Goal: Transaction & Acquisition: Purchase product/service

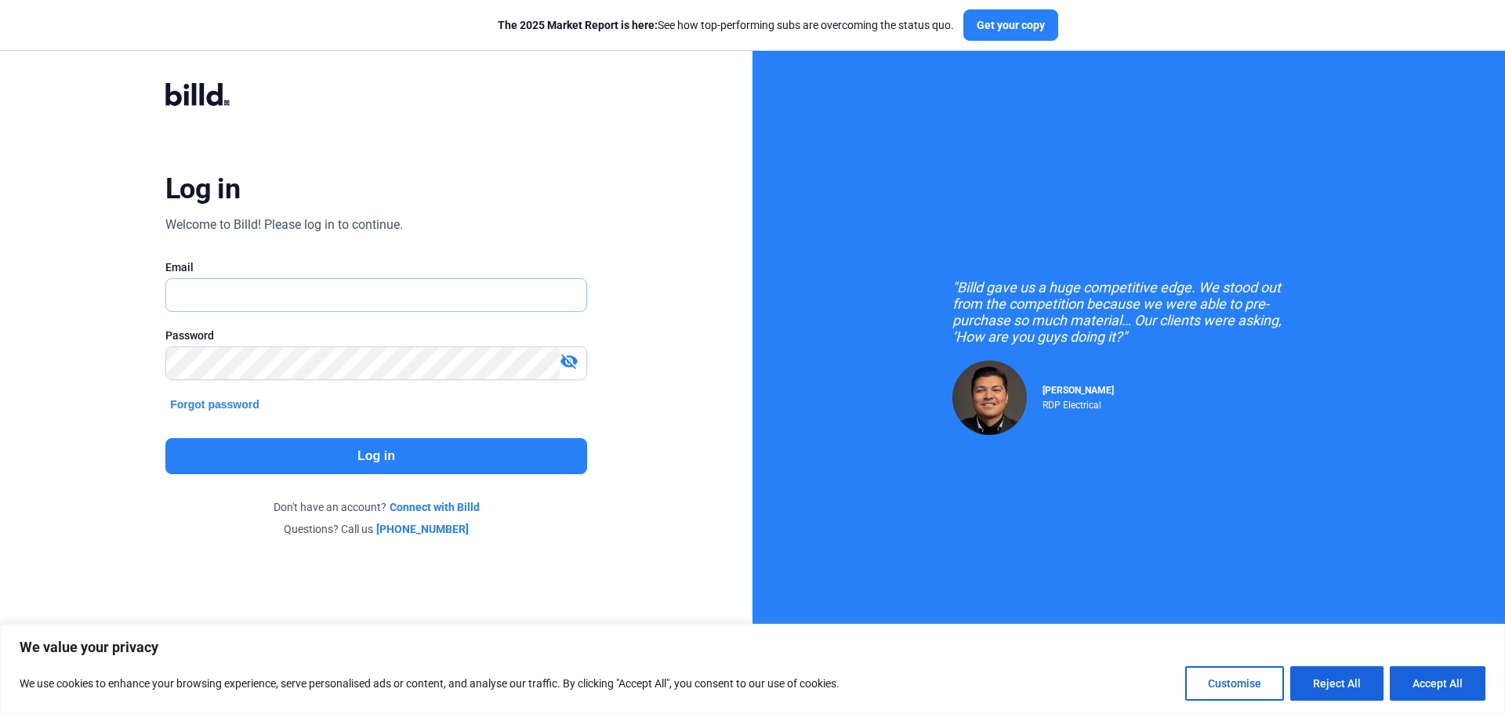
click at [335, 308] on input "text" at bounding box center [367, 295] width 403 height 32
type input "[PERSON_NAME][EMAIL_ADDRESS][DOMAIN_NAME]"
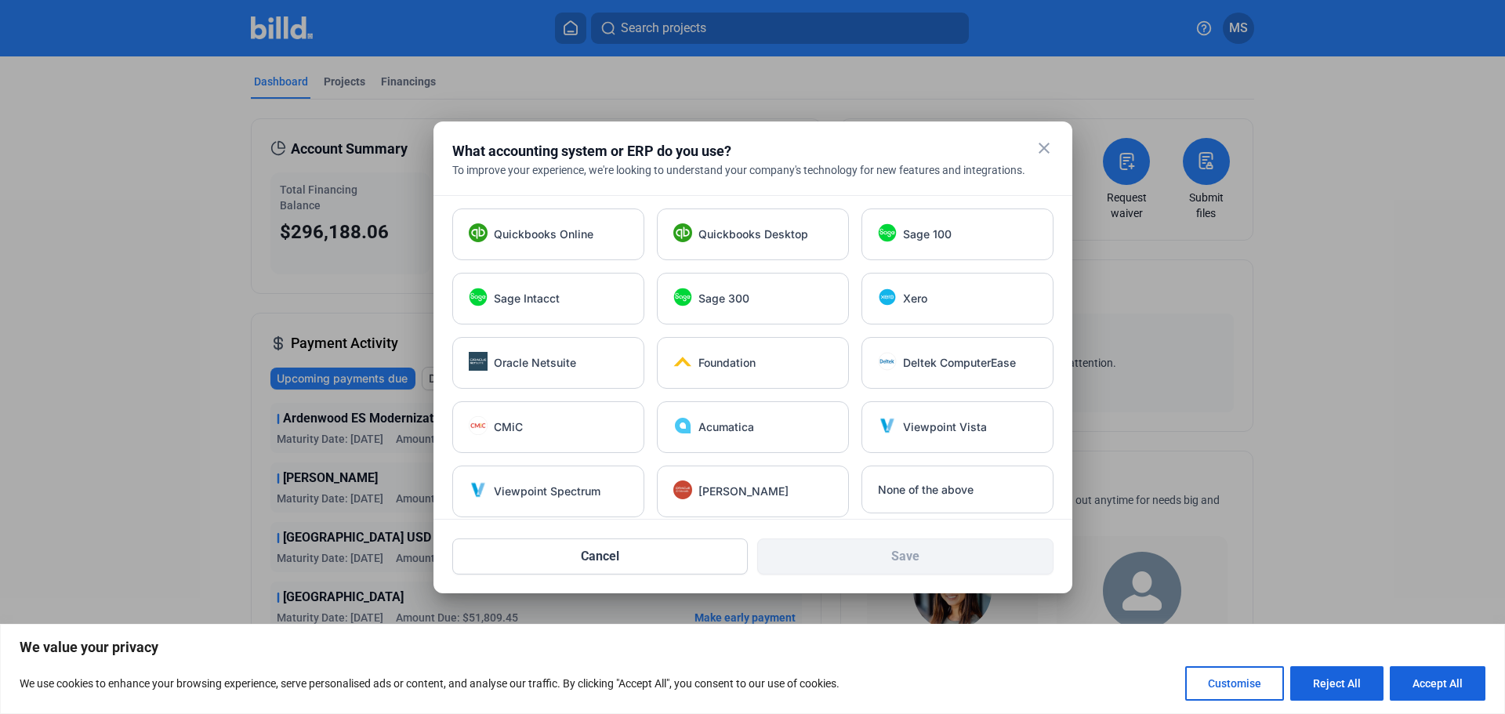
click at [1037, 151] on mat-icon "close" at bounding box center [1044, 148] width 19 height 19
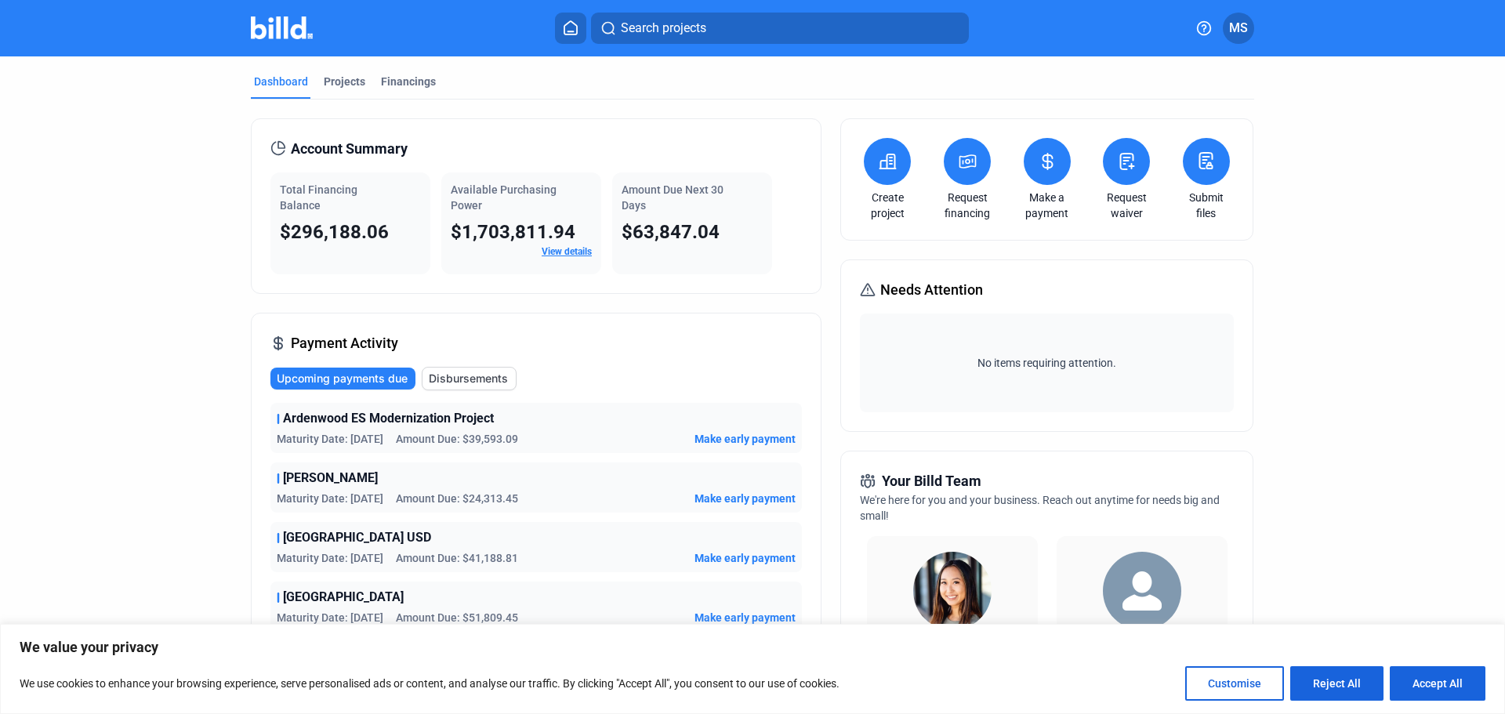
scroll to position [78, 0]
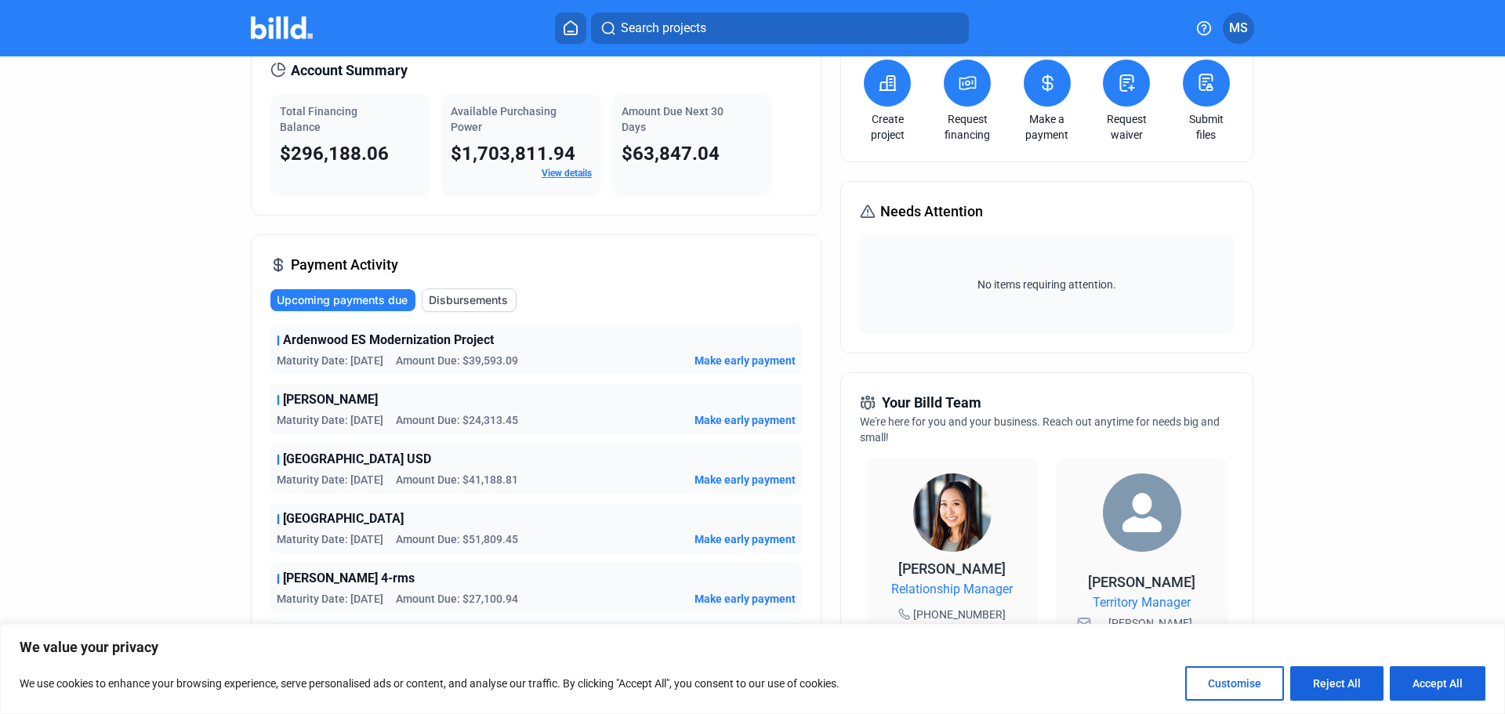
click at [325, 581] on span "[PERSON_NAME] 4-rms" at bounding box center [349, 578] width 132 height 19
click at [324, 581] on span "[PERSON_NAME] 4-rms" at bounding box center [349, 578] width 132 height 19
click at [400, 595] on div "Maturity Date: [DATE] Amount Due: $27,100.94" at bounding box center [397, 599] width 241 height 16
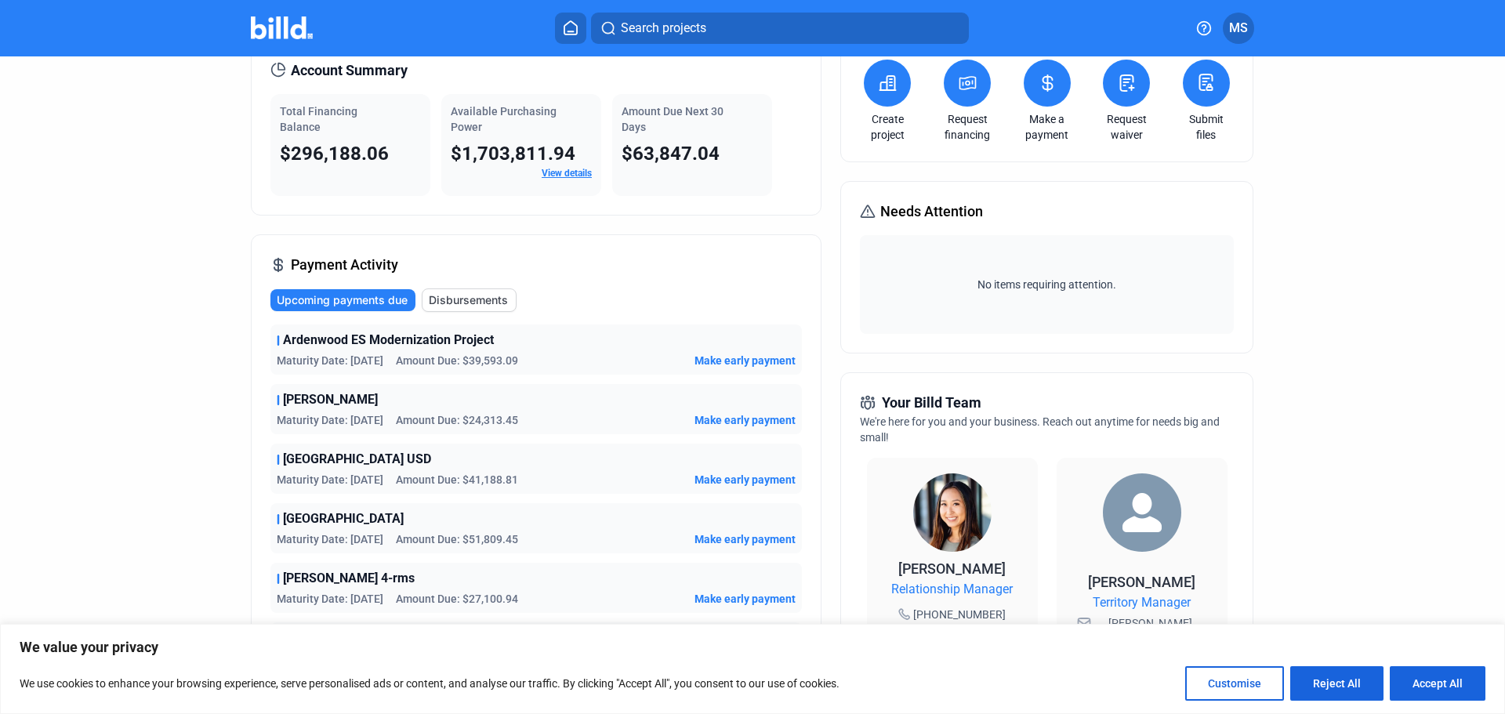
click at [400, 595] on div "Maturity Date: [DATE] Amount Due: $27,100.94" at bounding box center [397, 599] width 241 height 16
click at [400, 596] on div "Maturity Date: [DATE] Amount Due: $27,100.94" at bounding box center [397, 599] width 241 height 16
click at [714, 357] on span "Make early payment" at bounding box center [744, 361] width 101 height 16
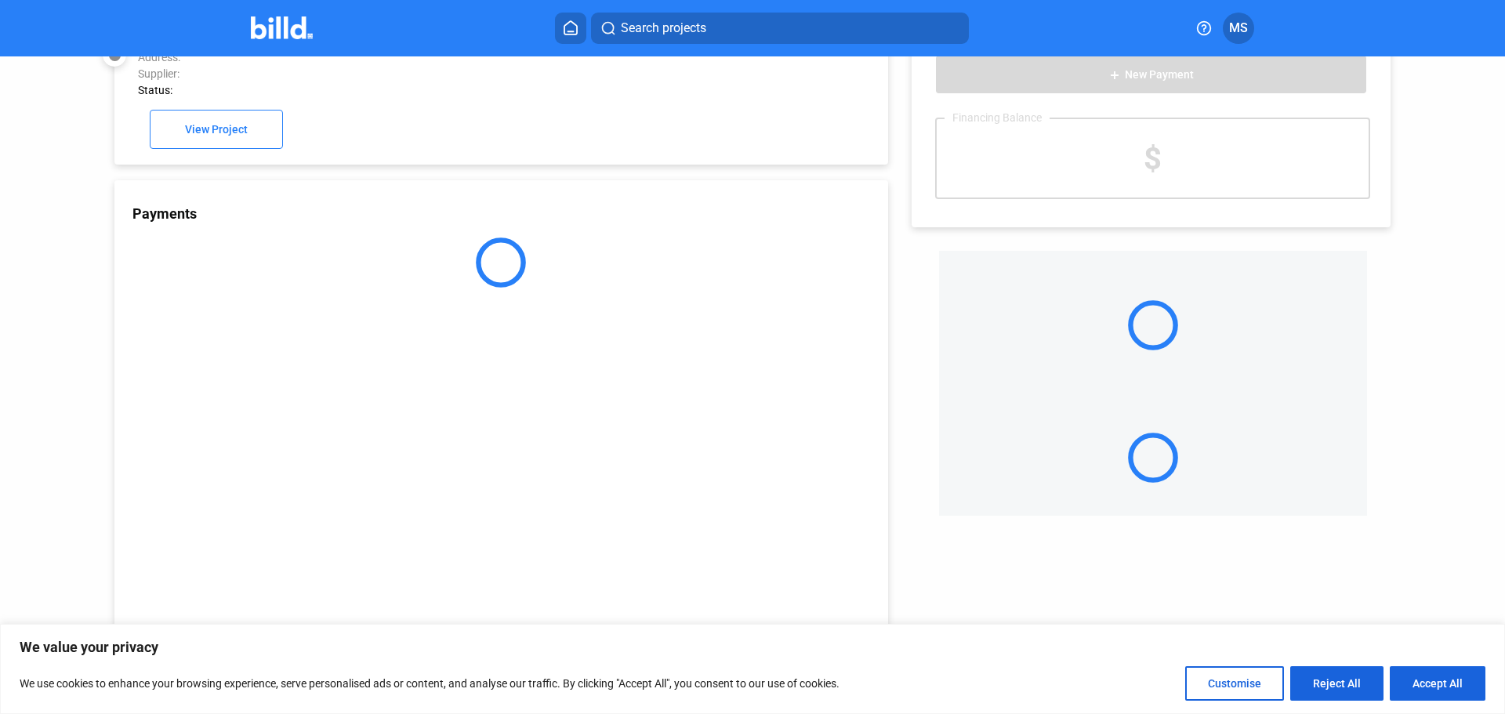
scroll to position [43, 0]
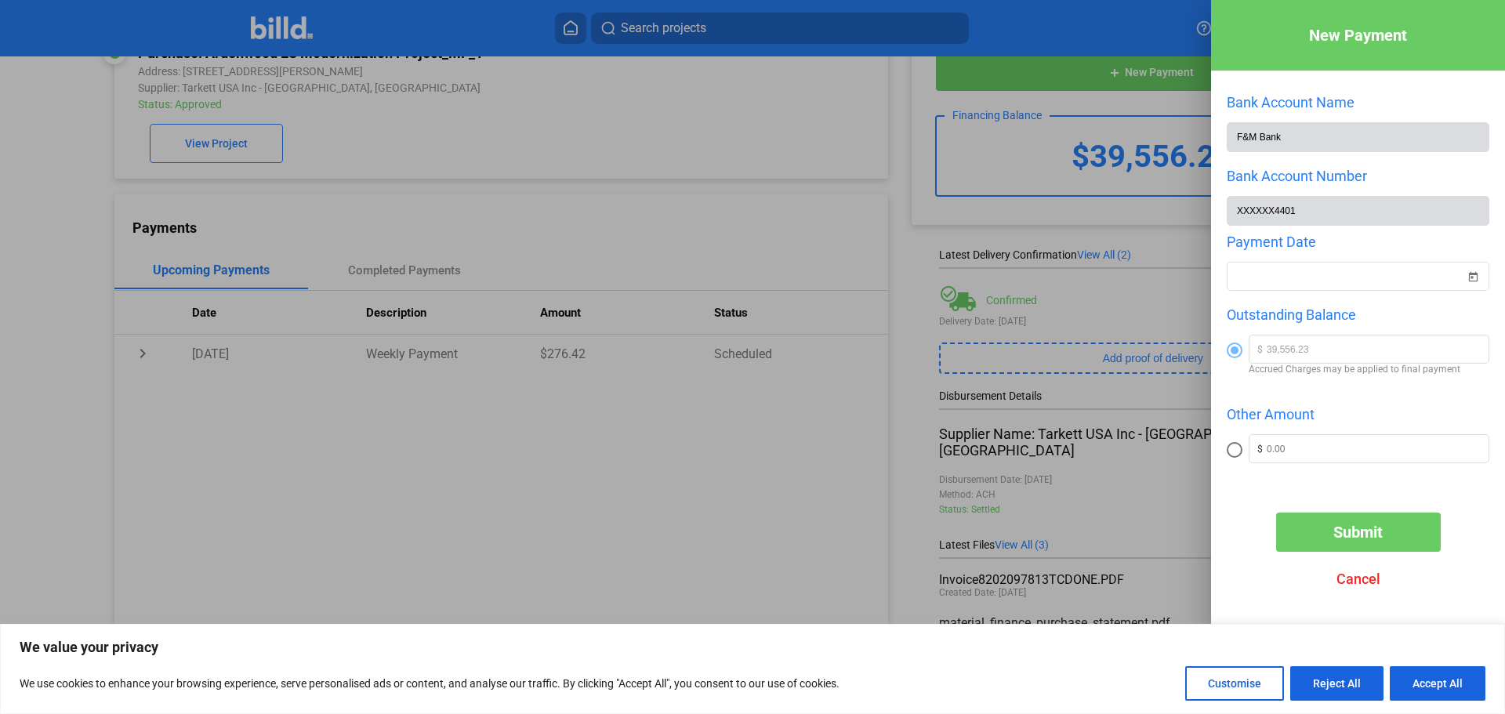
click at [1360, 579] on span "Cancel" at bounding box center [1358, 579] width 44 height 16
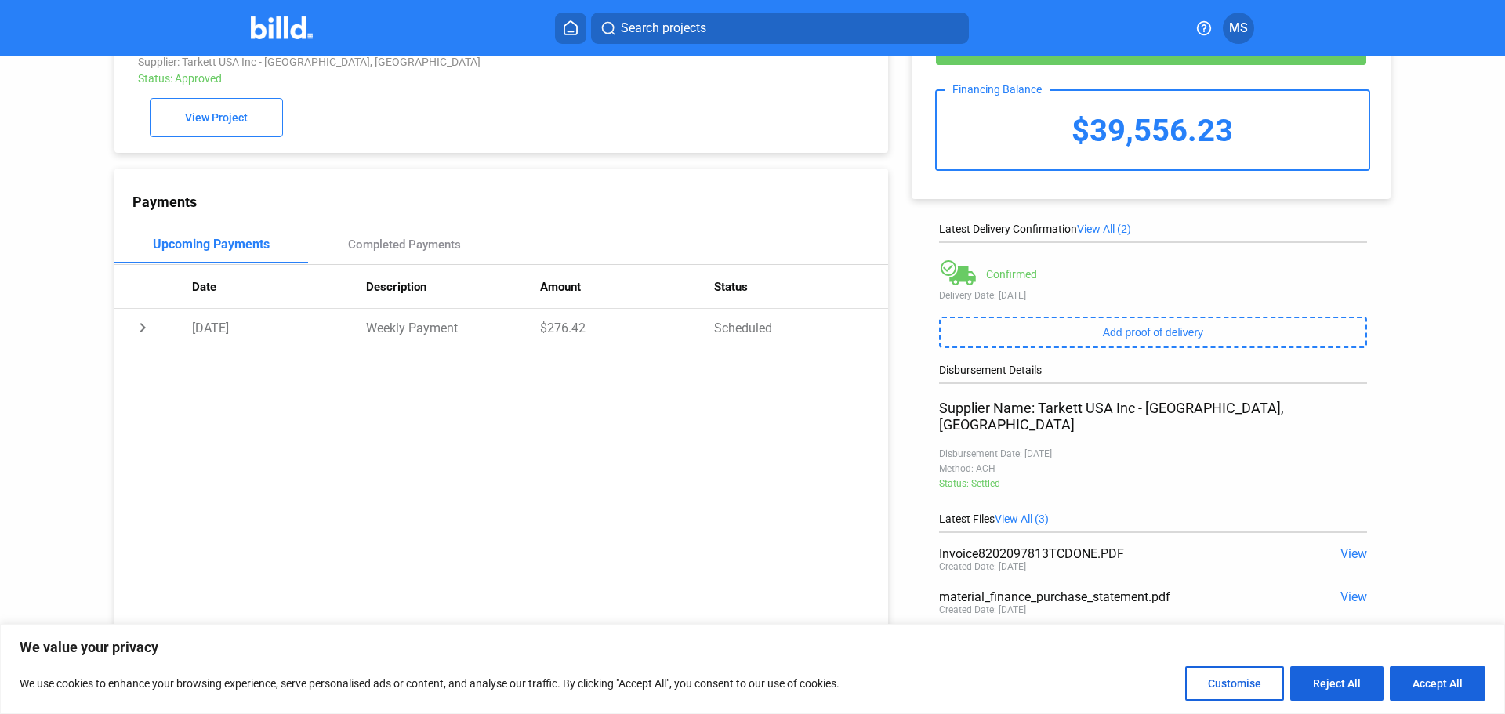
scroll to position [139, 0]
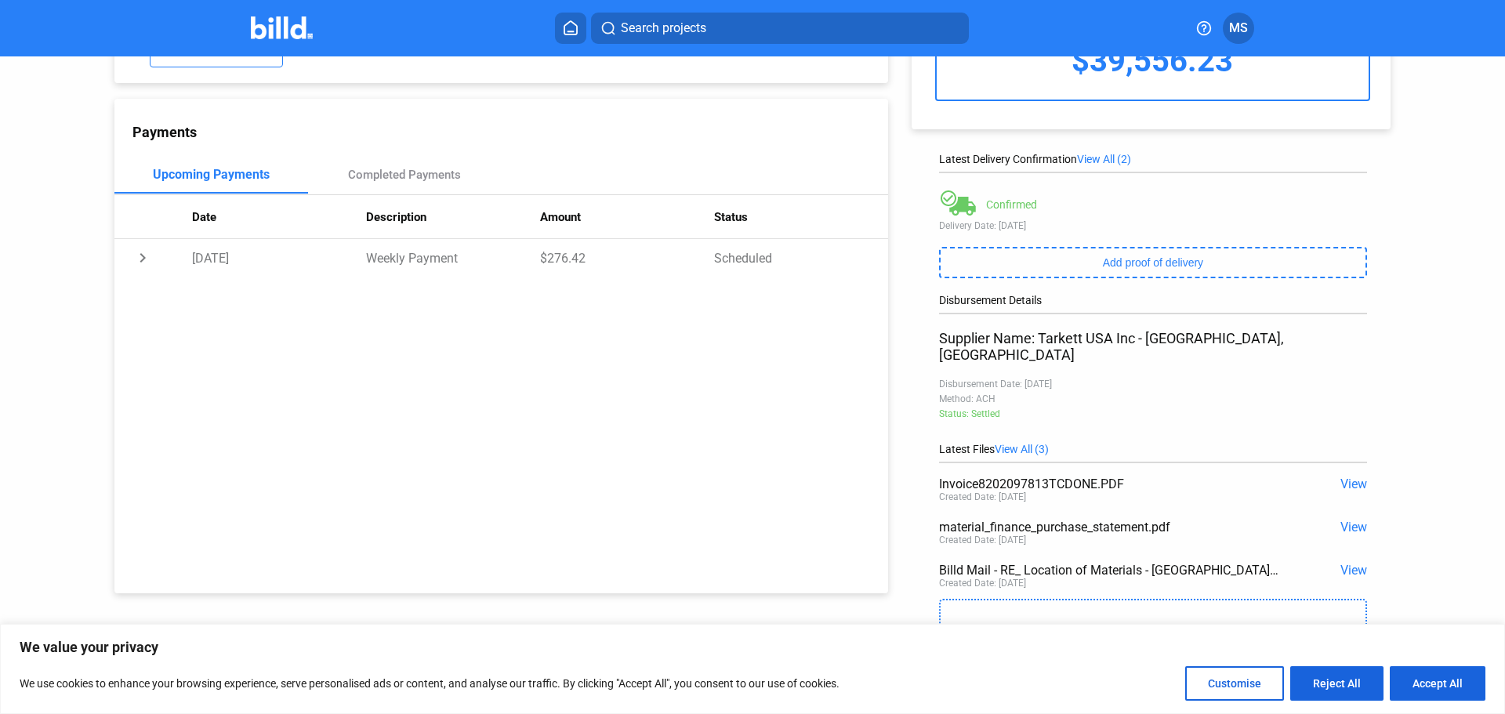
click at [1351, 477] on span "View" at bounding box center [1353, 484] width 27 height 15
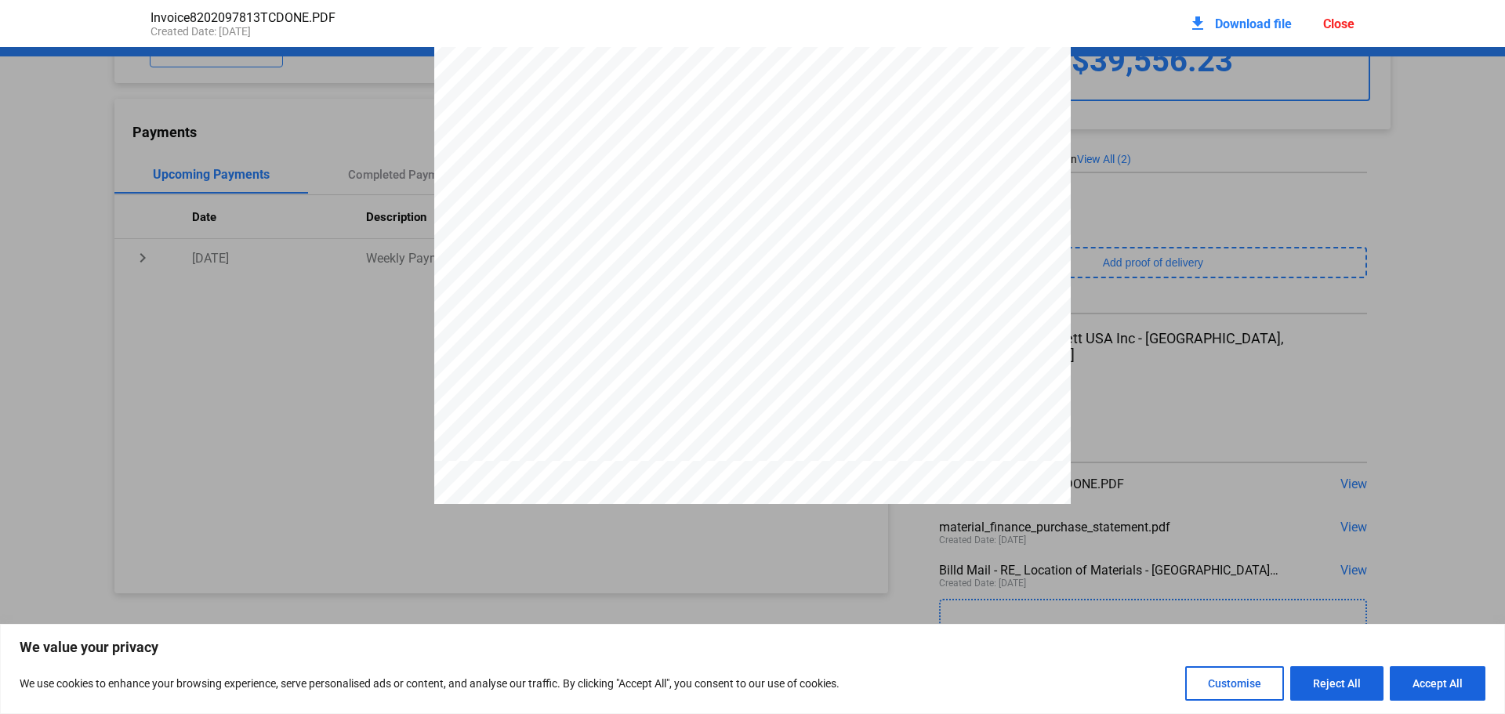
scroll to position [0, 0]
click at [1347, 24] on div "Close" at bounding box center [1338, 23] width 31 height 15
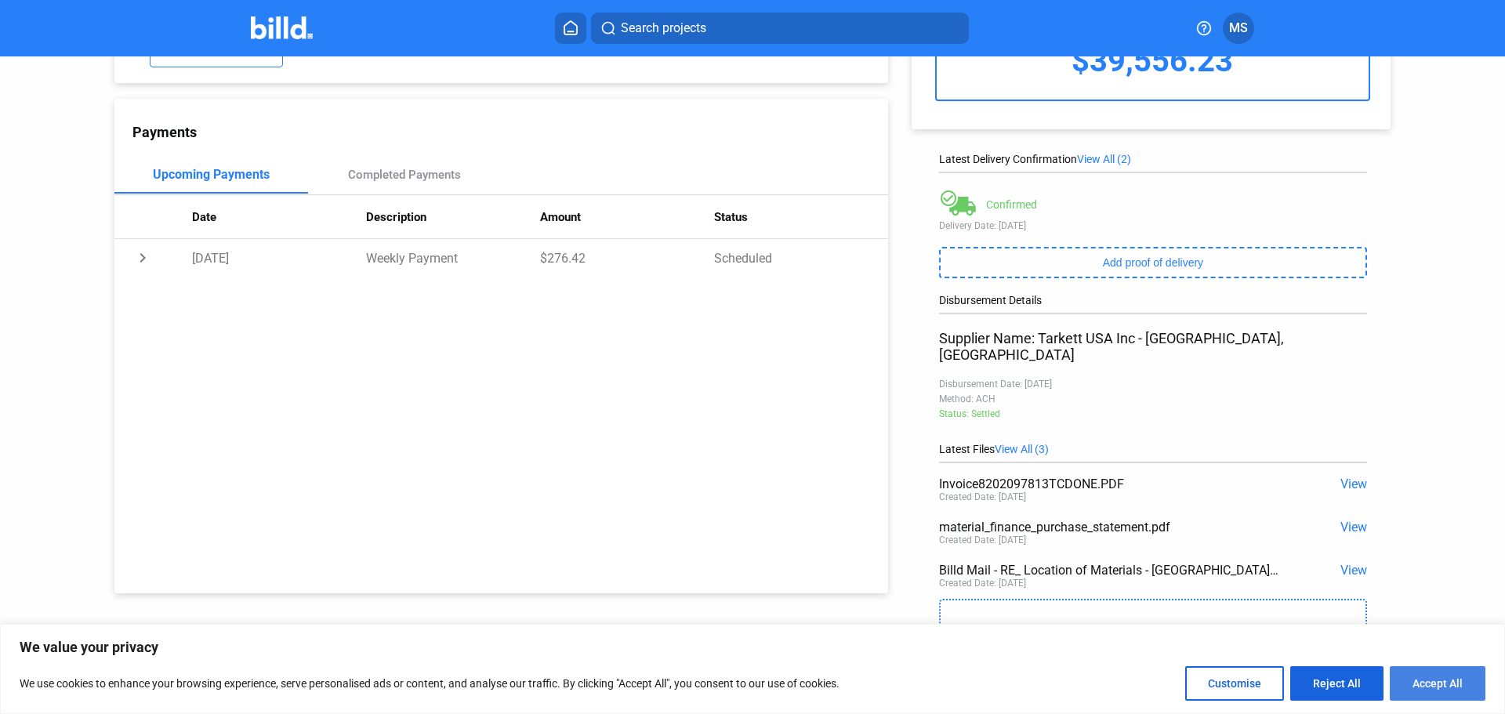
click at [1413, 681] on button "Accept All" at bounding box center [1438, 683] width 96 height 34
checkbox input "true"
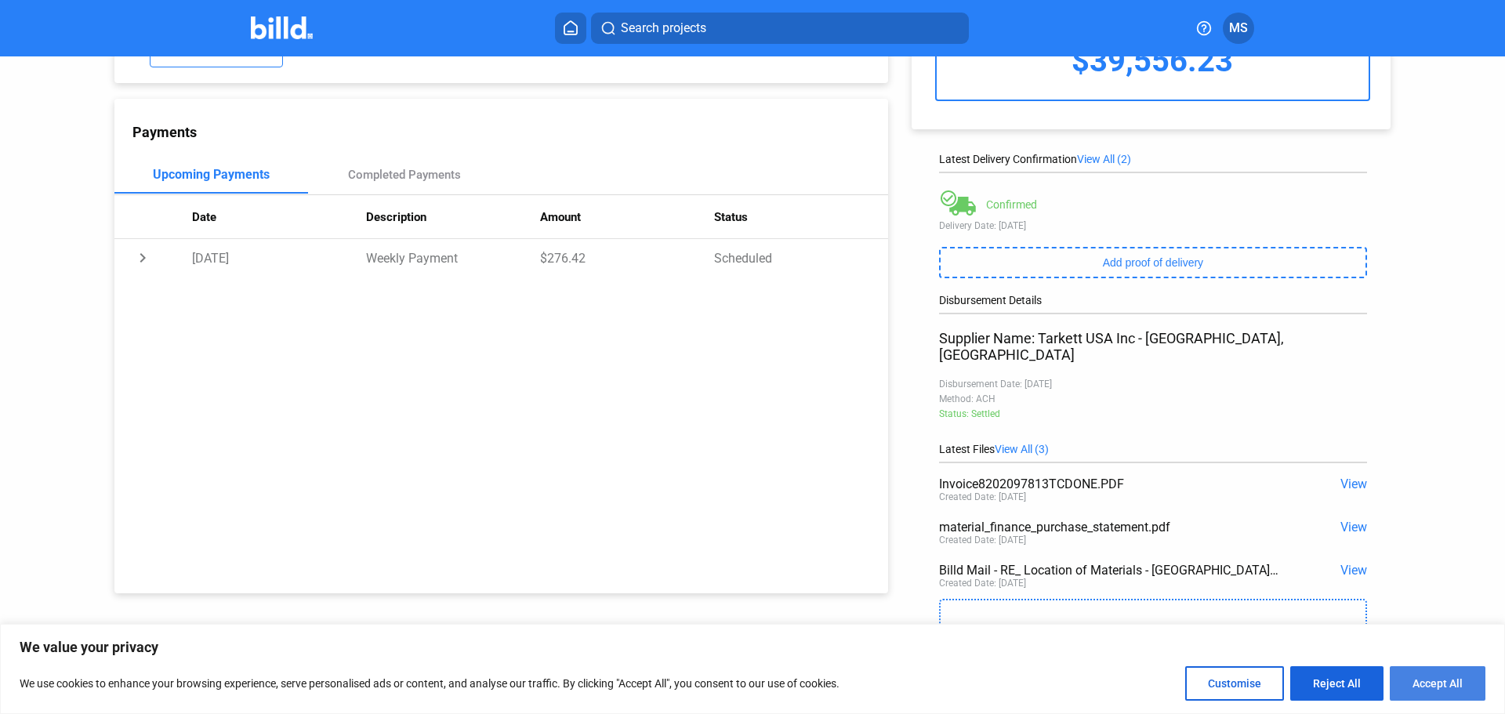
checkbox input "true"
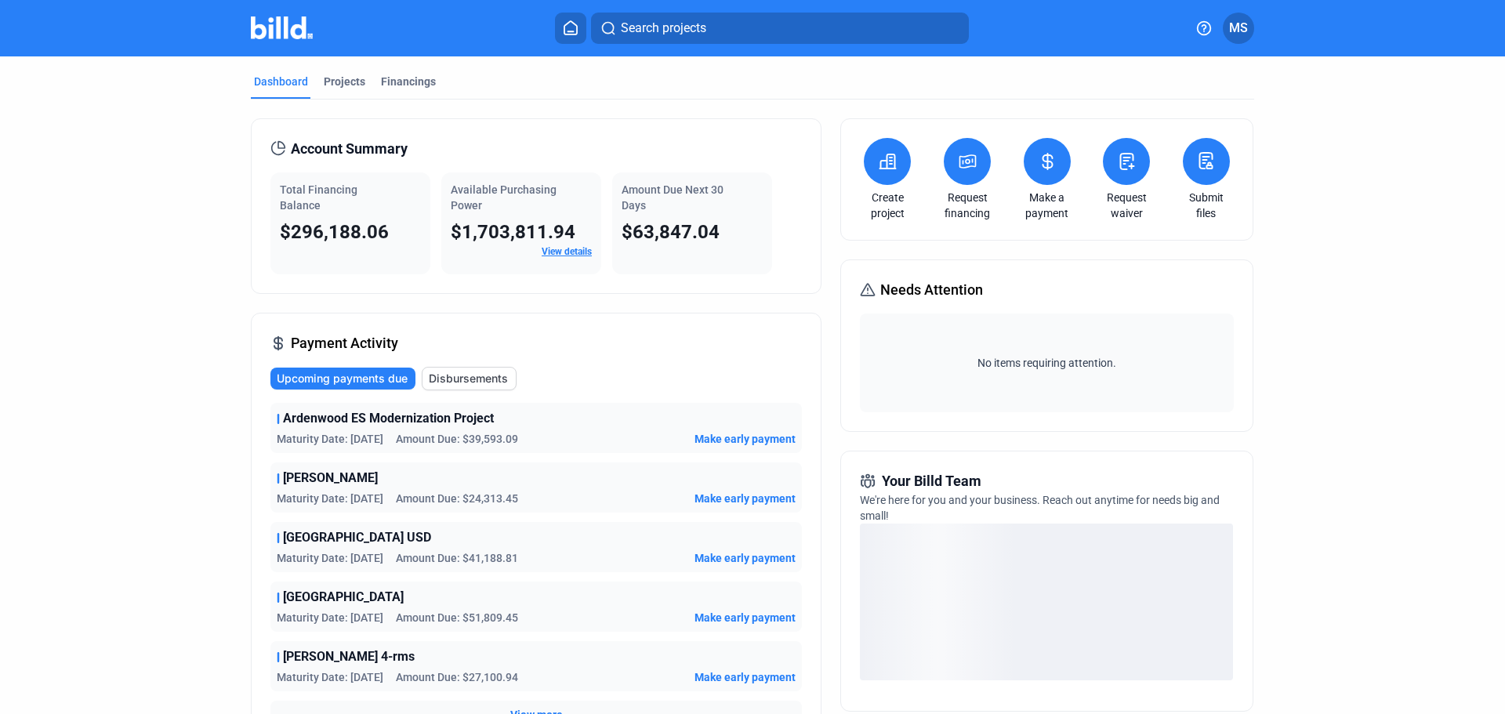
click at [720, 439] on span "Make early payment" at bounding box center [744, 439] width 101 height 16
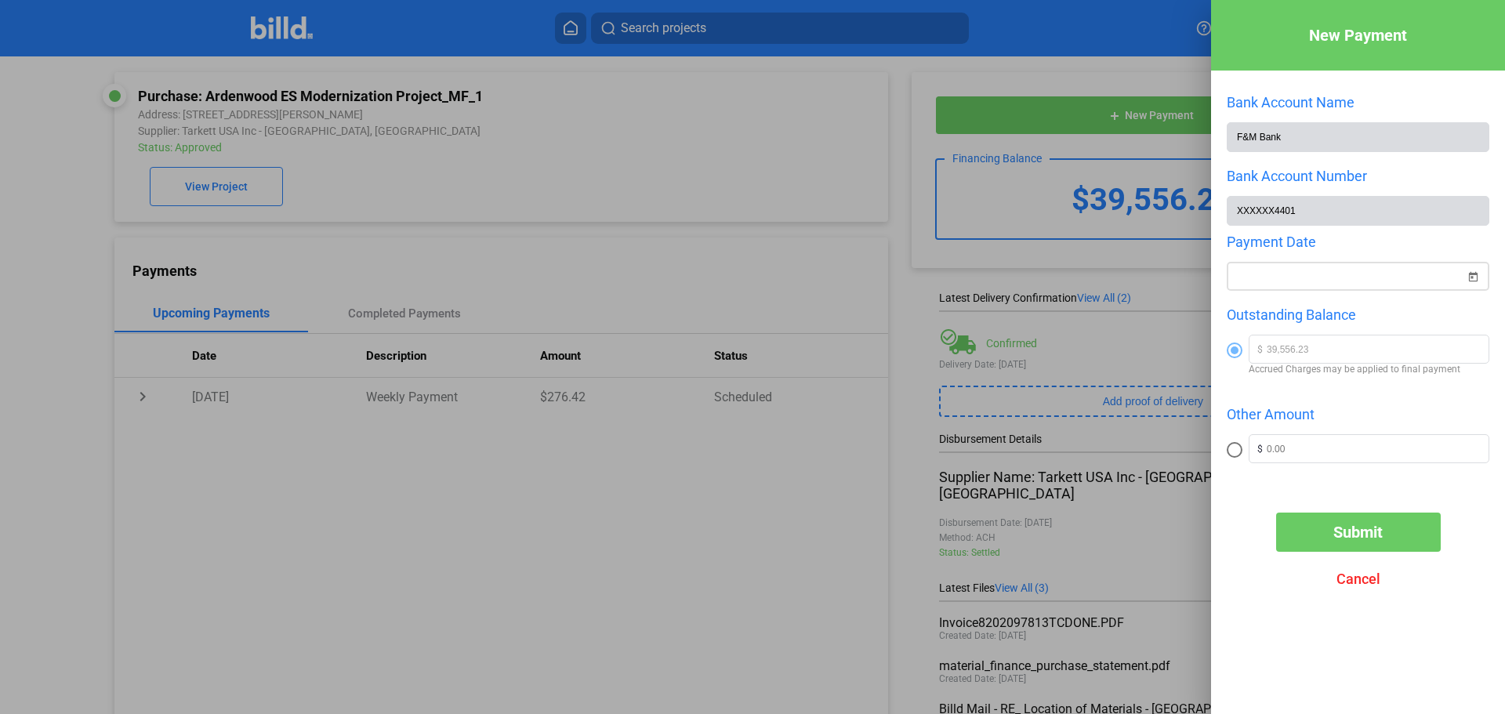
click at [1471, 280] on span "Open calendar" at bounding box center [1473, 267] width 38 height 38
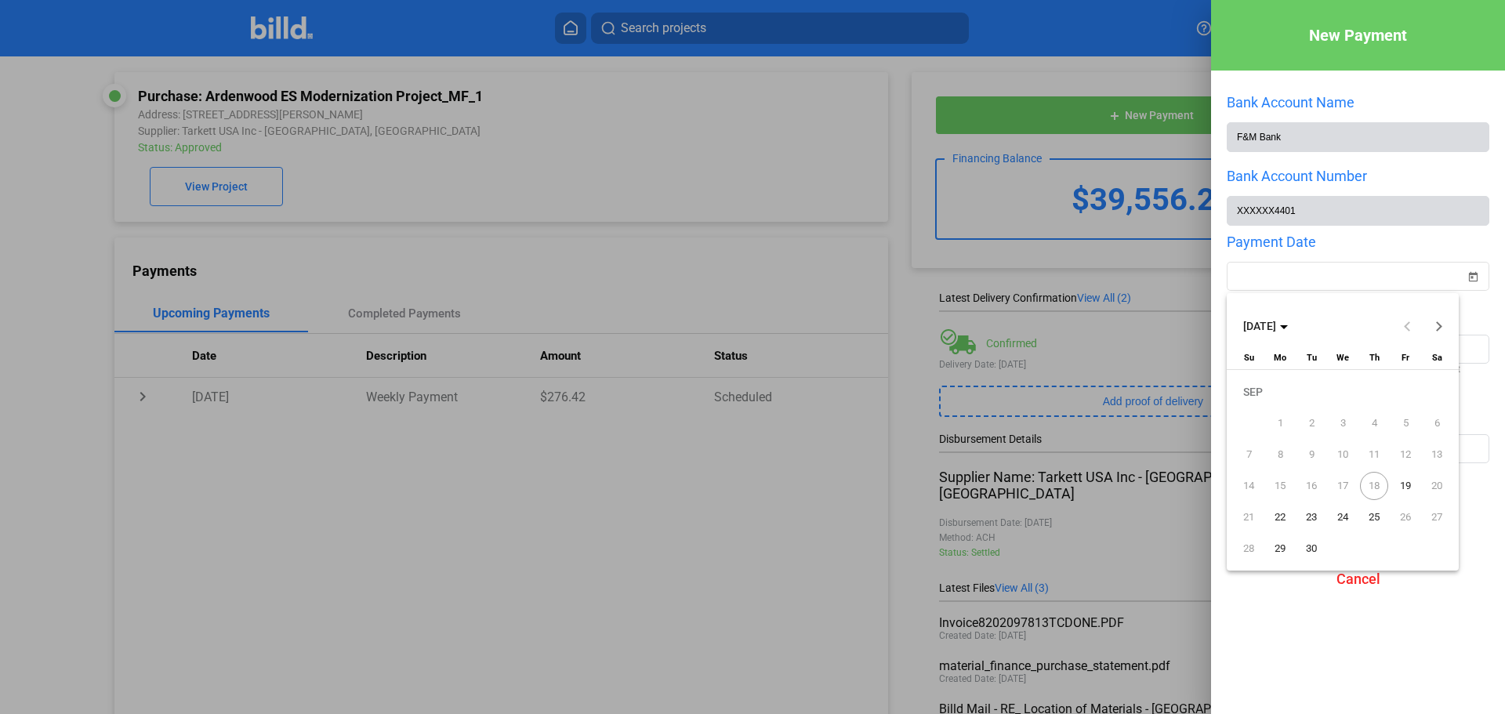
click at [1404, 489] on span "19" at bounding box center [1405, 486] width 28 height 28
type input "[DATE]"
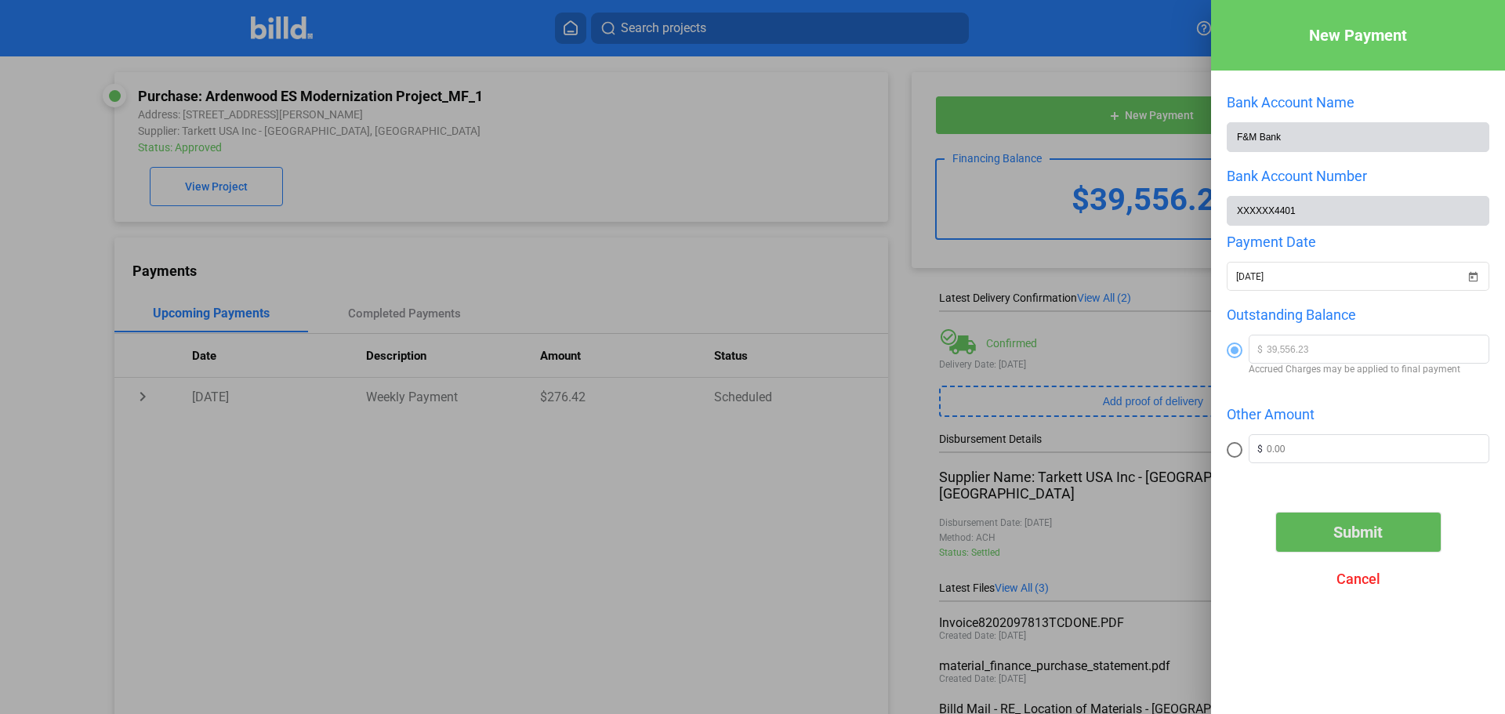
click at [1359, 542] on span "Submit" at bounding box center [1357, 532] width 49 height 19
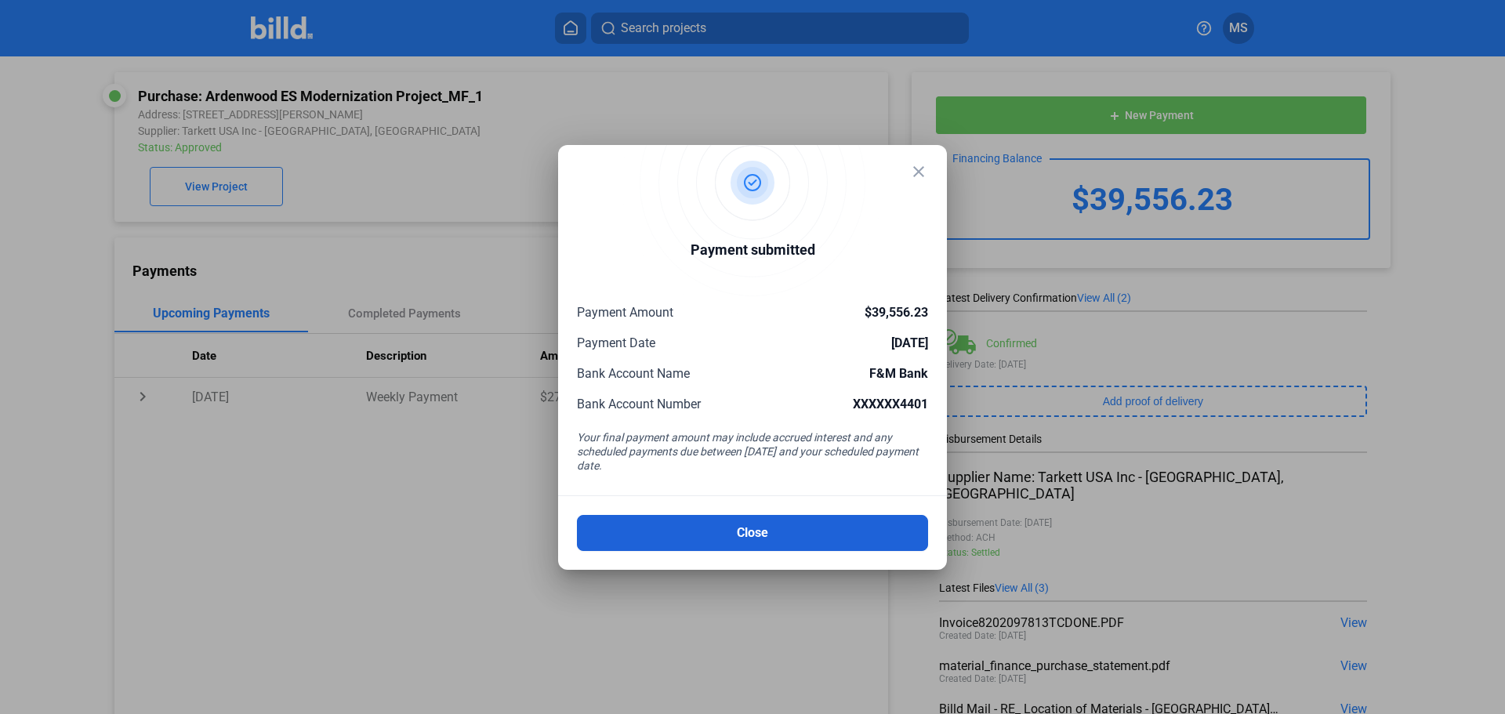
click at [671, 525] on button "Close" at bounding box center [752, 533] width 351 height 36
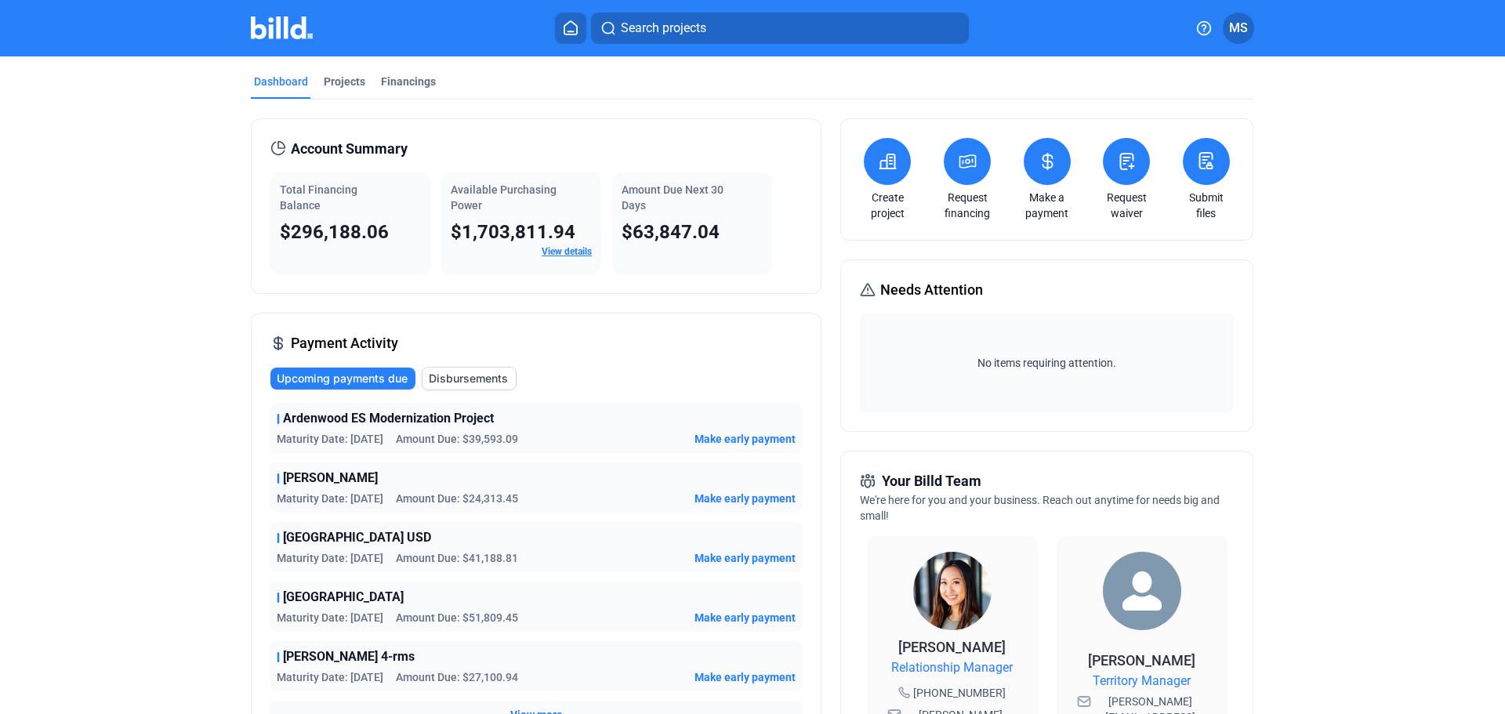
click at [701, 495] on span "Make early payment" at bounding box center [744, 499] width 101 height 16
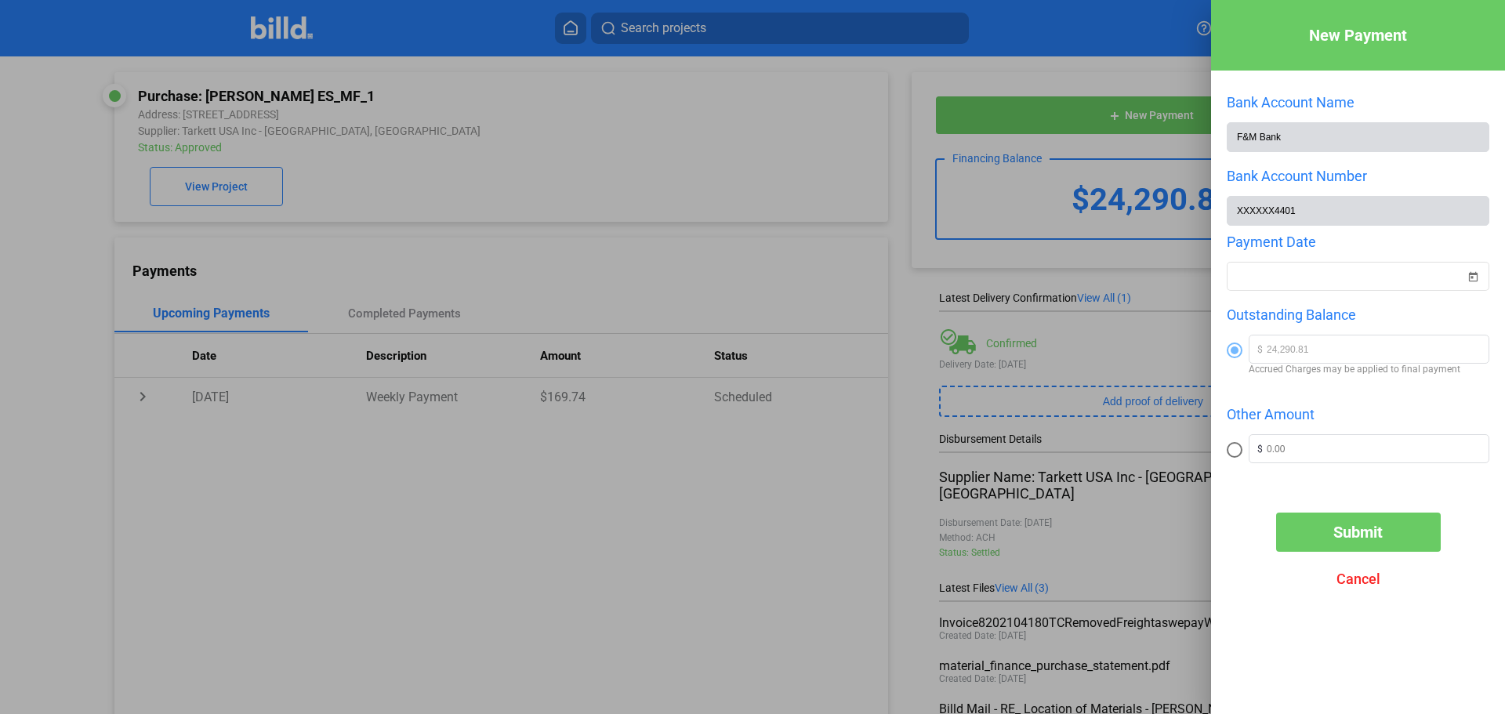
click at [618, 265] on div at bounding box center [752, 357] width 1505 height 714
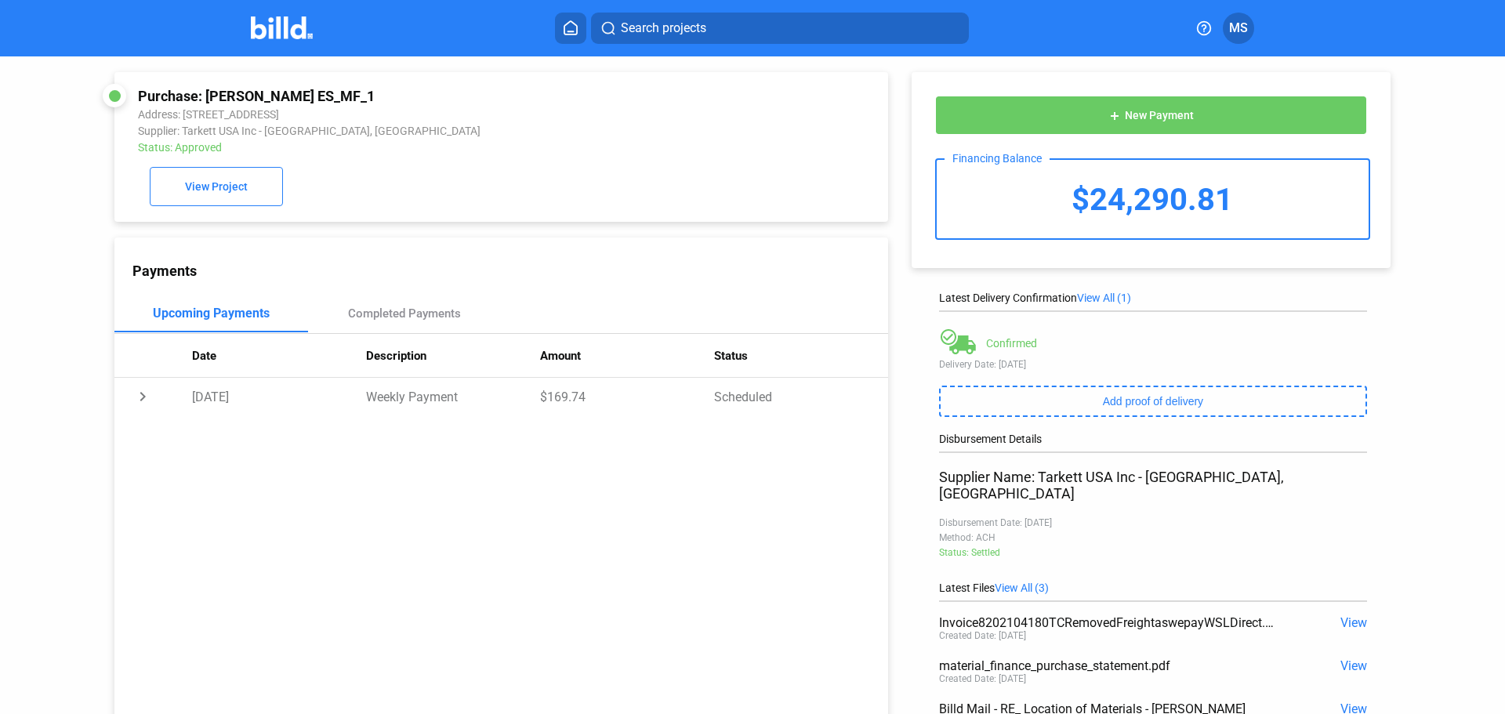
click at [561, 24] on home-icon at bounding box center [570, 27] width 19 height 15
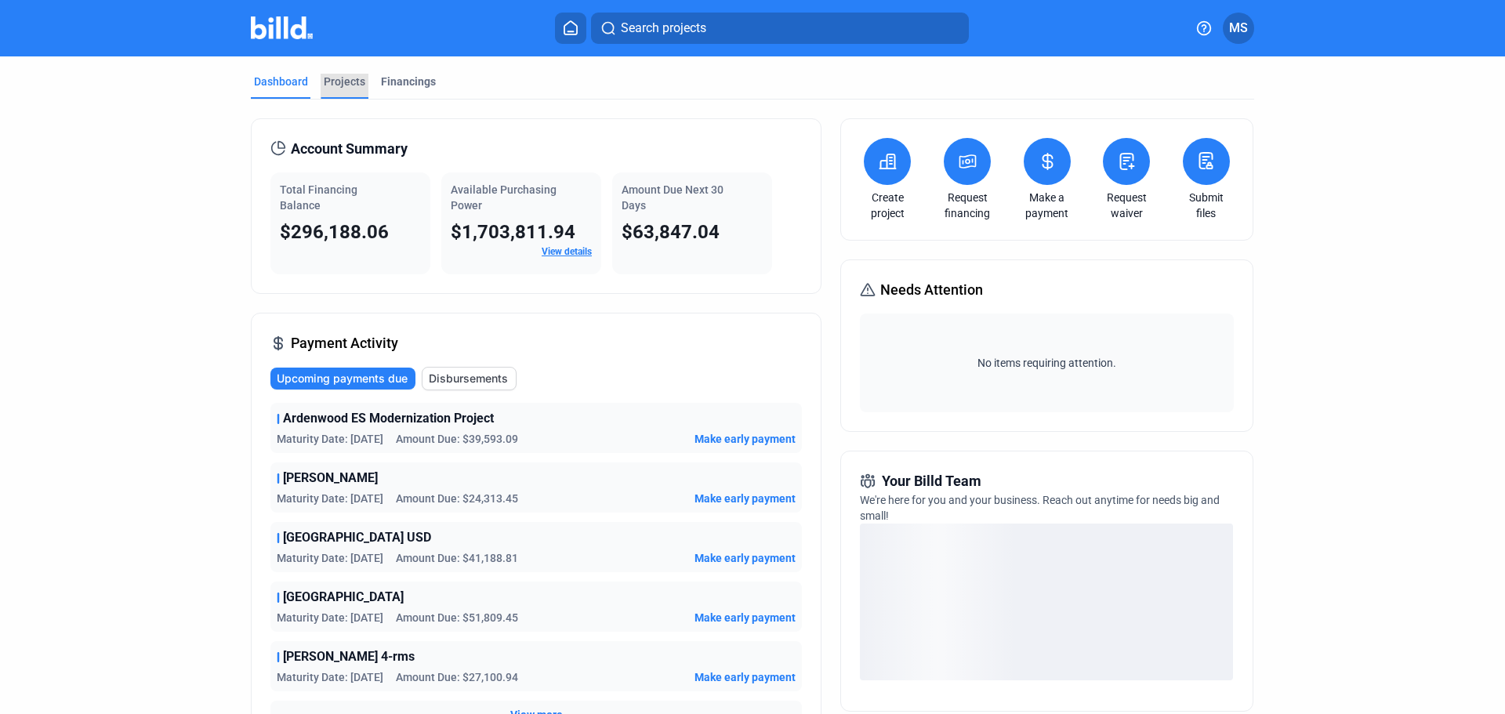
click at [346, 78] on div "Projects" at bounding box center [345, 82] width 42 height 16
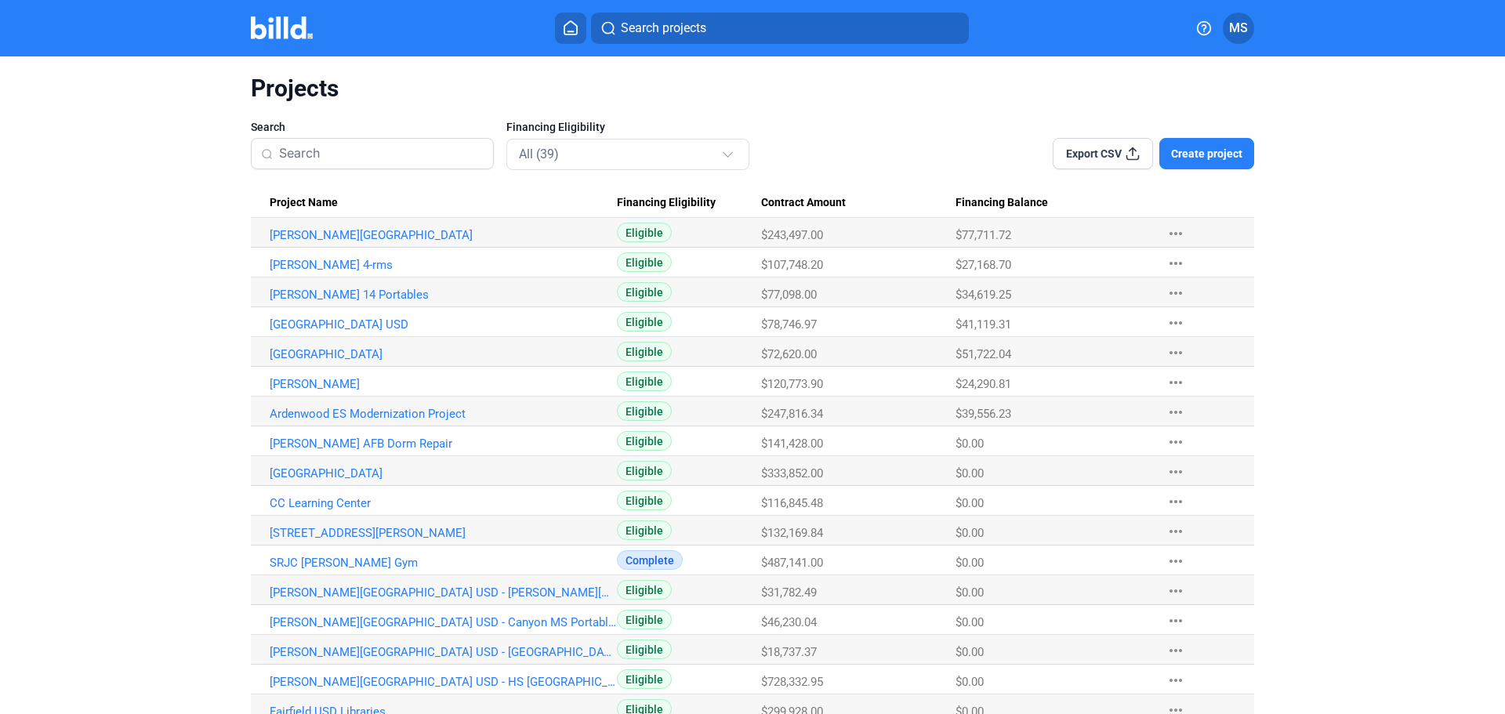
scroll to position [44, 0]
click at [332, 442] on link "[PERSON_NAME] AFB Dorm Repair" at bounding box center [443, 444] width 347 height 14
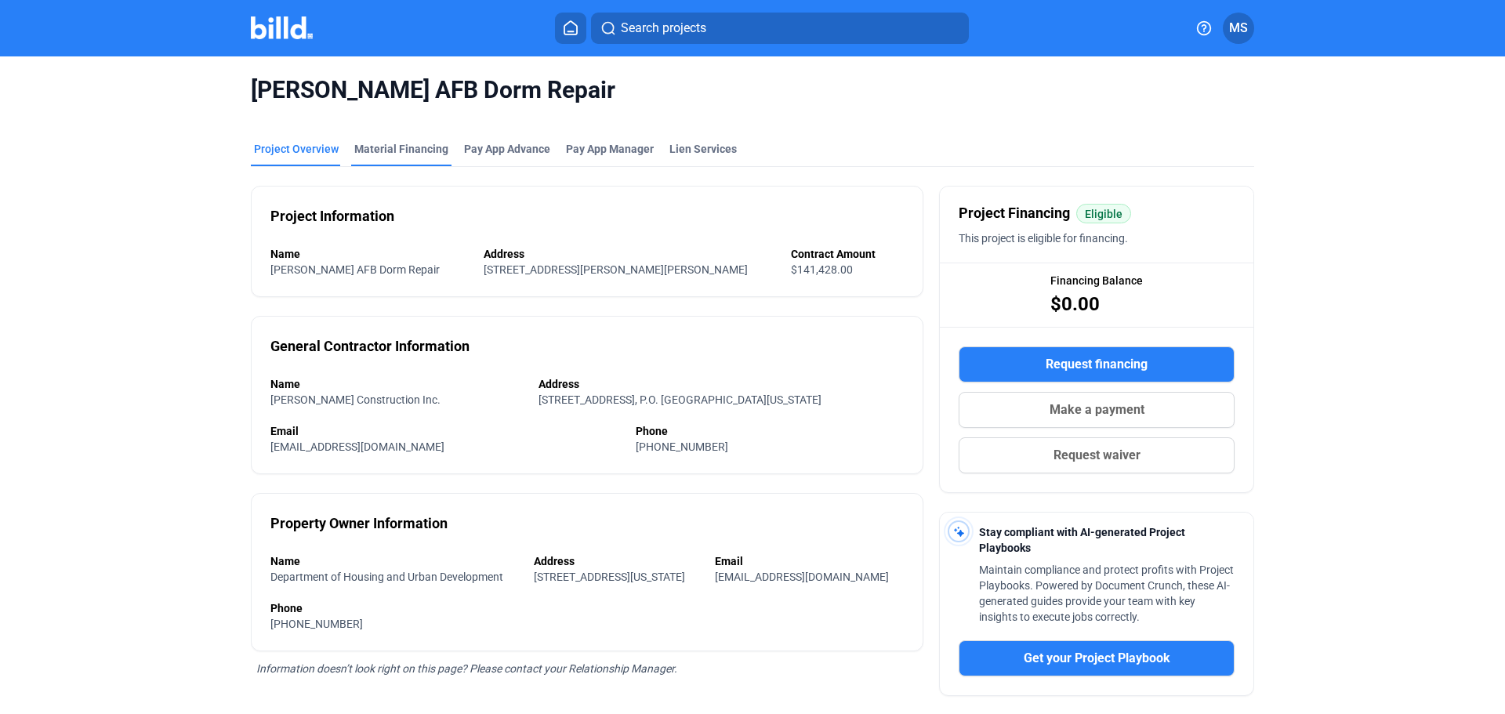
click at [384, 148] on div "Material Financing" at bounding box center [401, 149] width 94 height 16
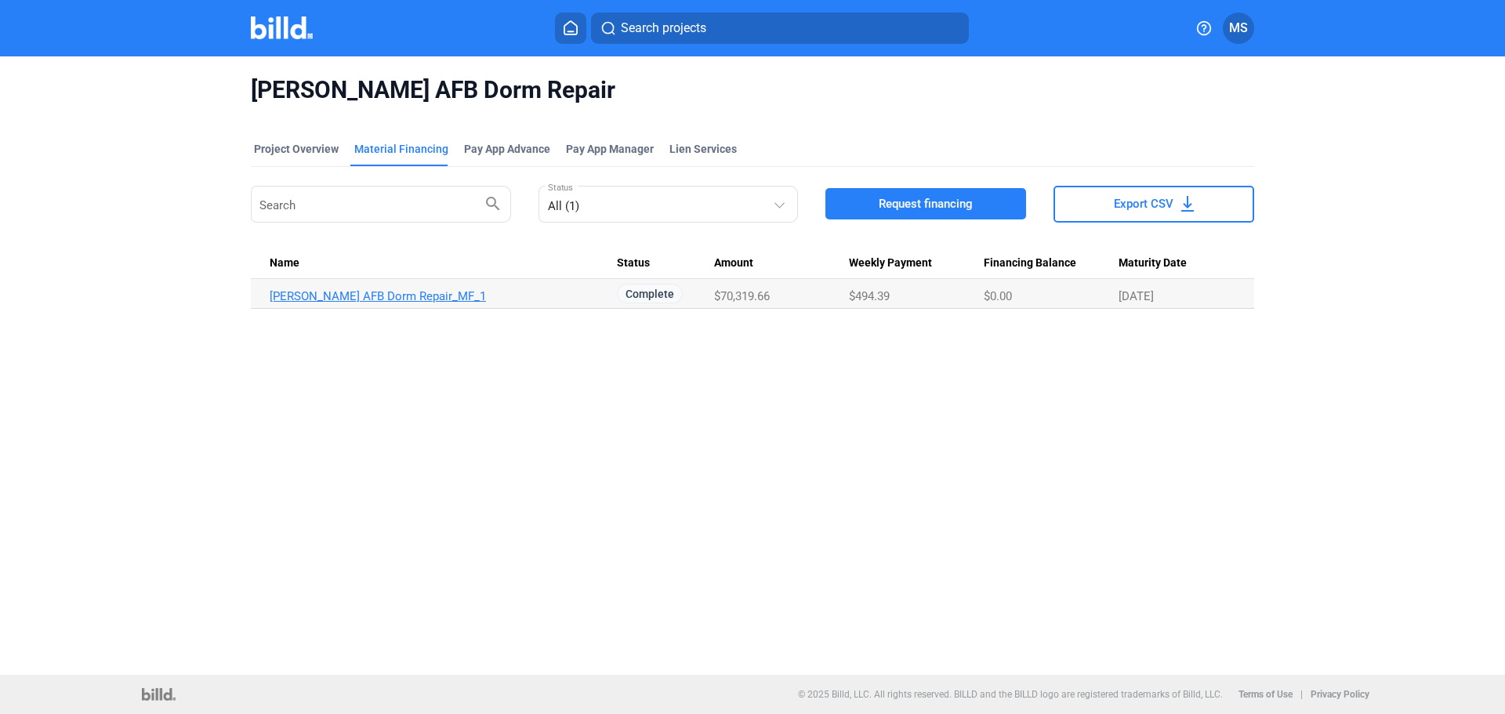
click at [409, 299] on link "[PERSON_NAME] AFB Dorm Repair_MF_1" at bounding box center [443, 296] width 347 height 14
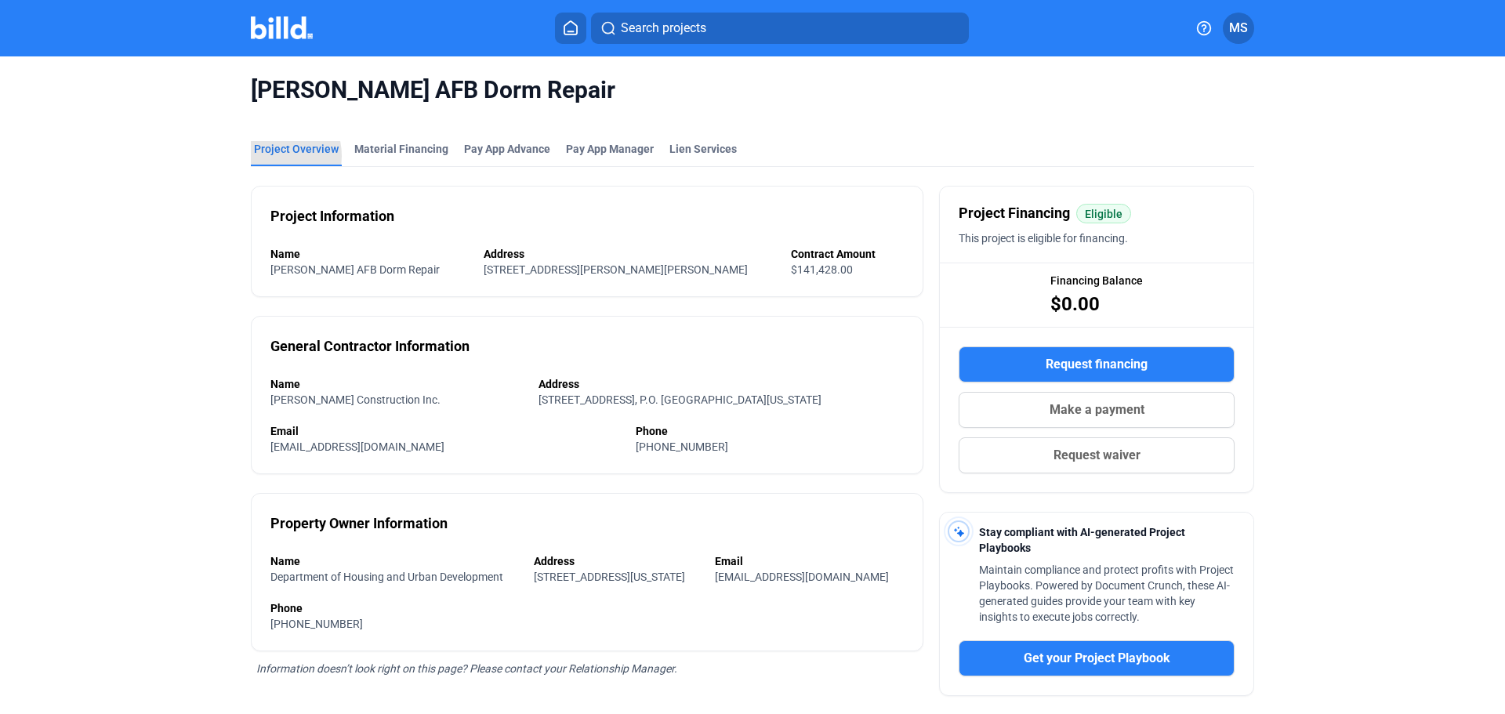
click at [266, 156] on div "Project Overview" at bounding box center [296, 149] width 85 height 16
click at [297, 151] on div "Project Overview" at bounding box center [296, 149] width 85 height 16
click at [296, 151] on div "Project Overview" at bounding box center [296, 149] width 85 height 16
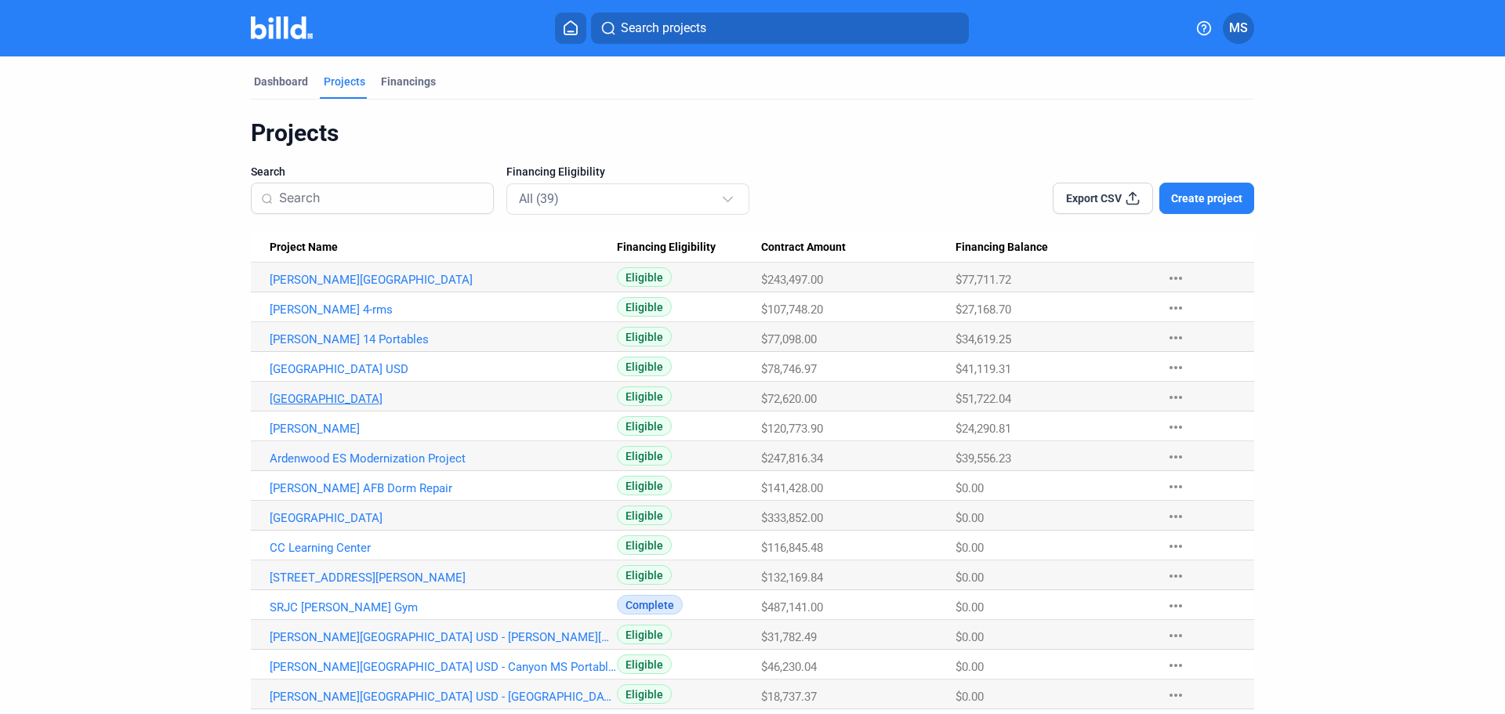
click at [350, 400] on link "[GEOGRAPHIC_DATA]" at bounding box center [443, 399] width 347 height 14
click at [364, 518] on link "[GEOGRAPHIC_DATA]" at bounding box center [443, 518] width 347 height 14
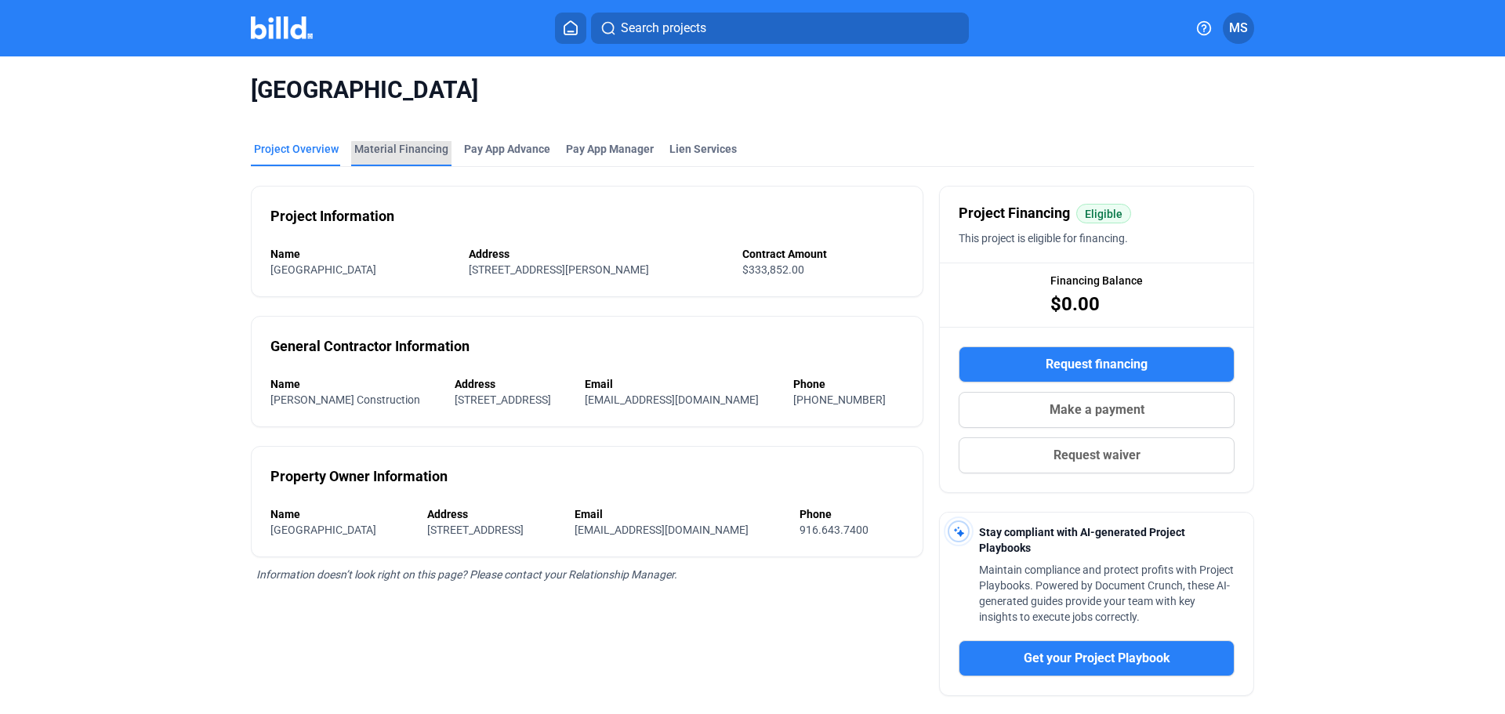
click at [417, 155] on div "Material Financing" at bounding box center [401, 153] width 100 height 25
click at [302, 146] on div "Project Overview" at bounding box center [296, 149] width 85 height 16
click at [383, 146] on div "Material Financing" at bounding box center [401, 149] width 94 height 16
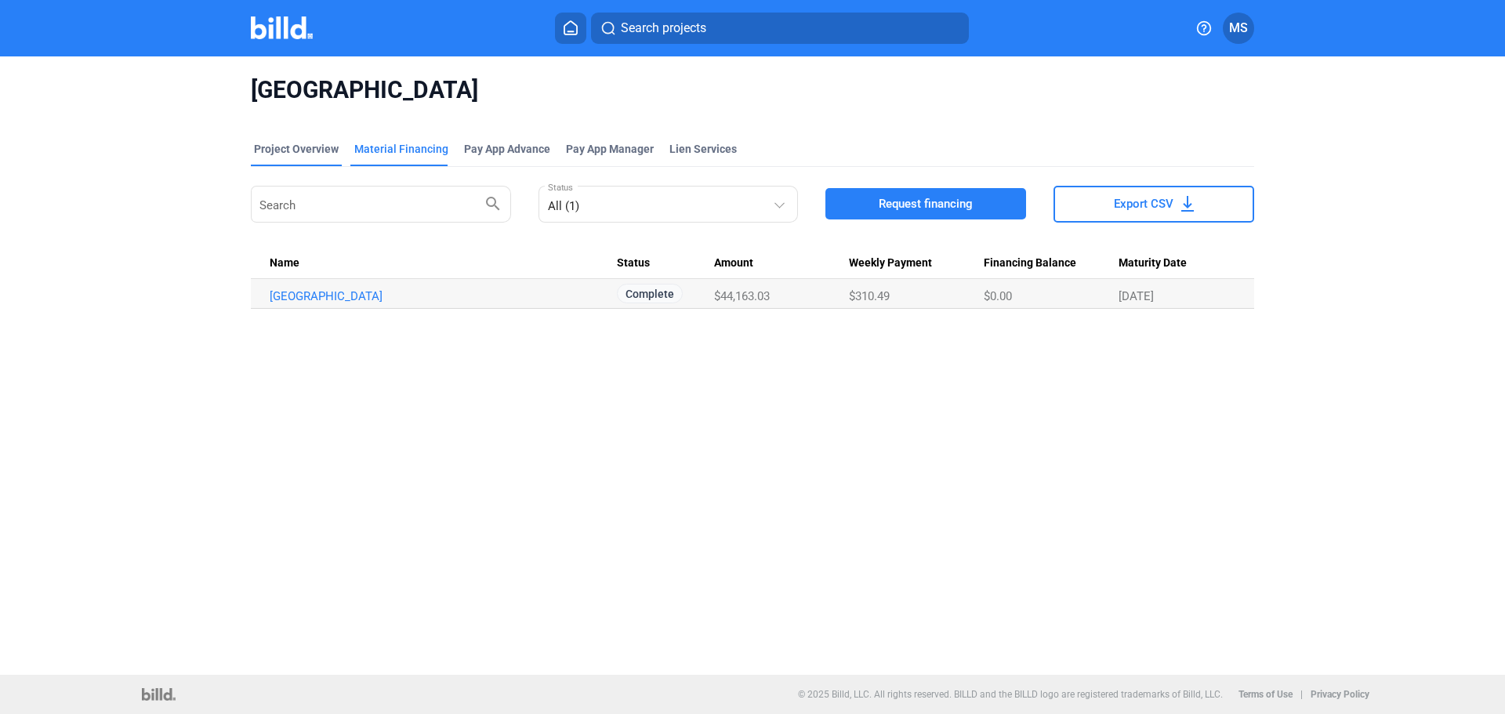
click at [285, 149] on div "Project Overview" at bounding box center [296, 149] width 85 height 16
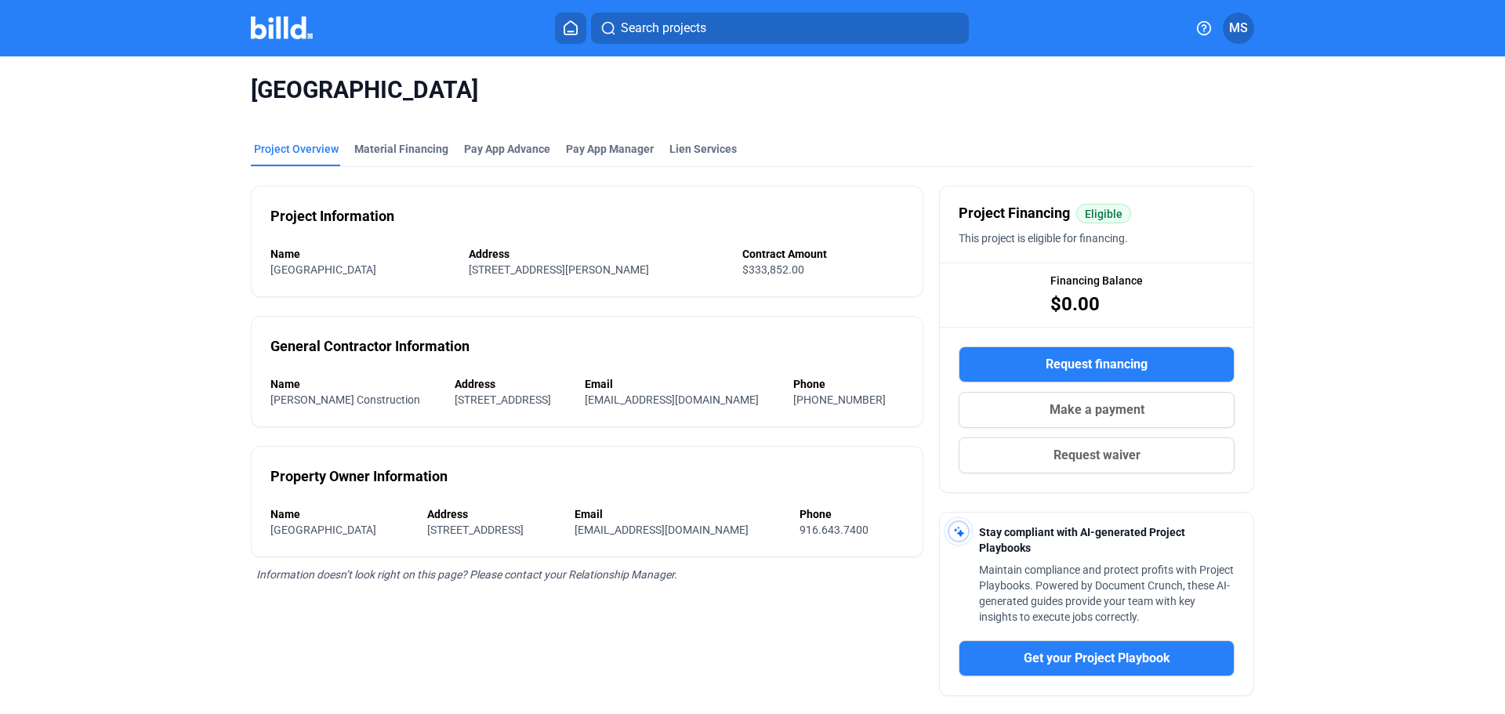
click at [564, 32] on icon at bounding box center [571, 27] width 16 height 15
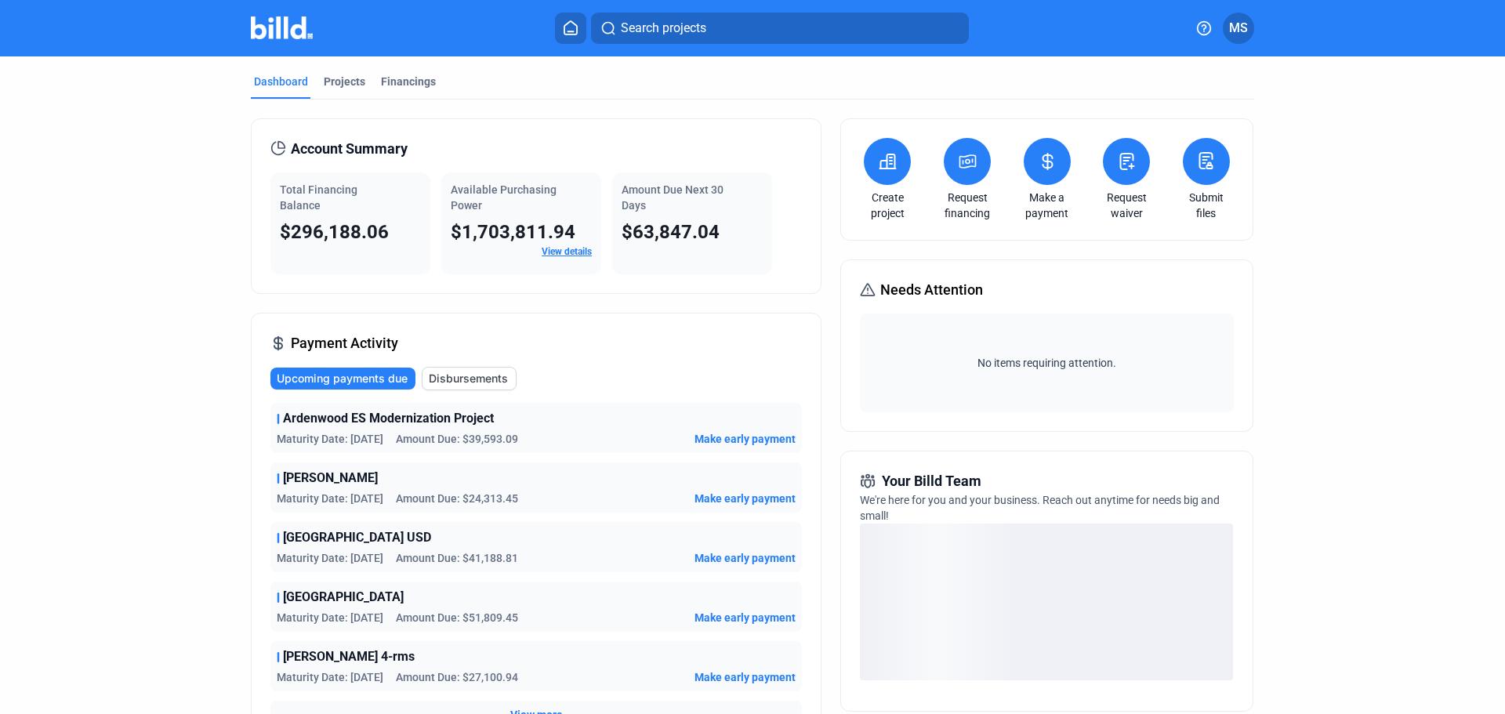
scroll to position [78, 0]
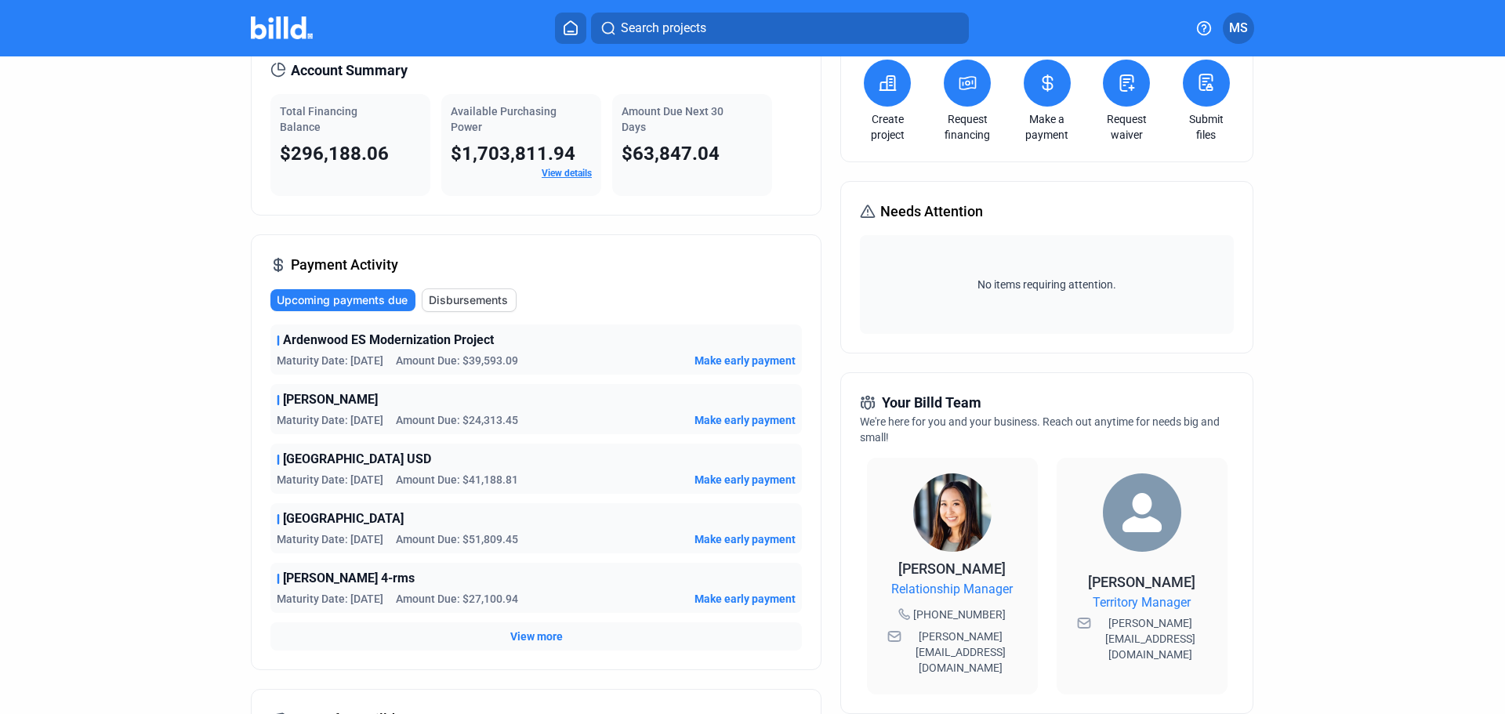
click at [539, 630] on span "View more" at bounding box center [536, 637] width 53 height 16
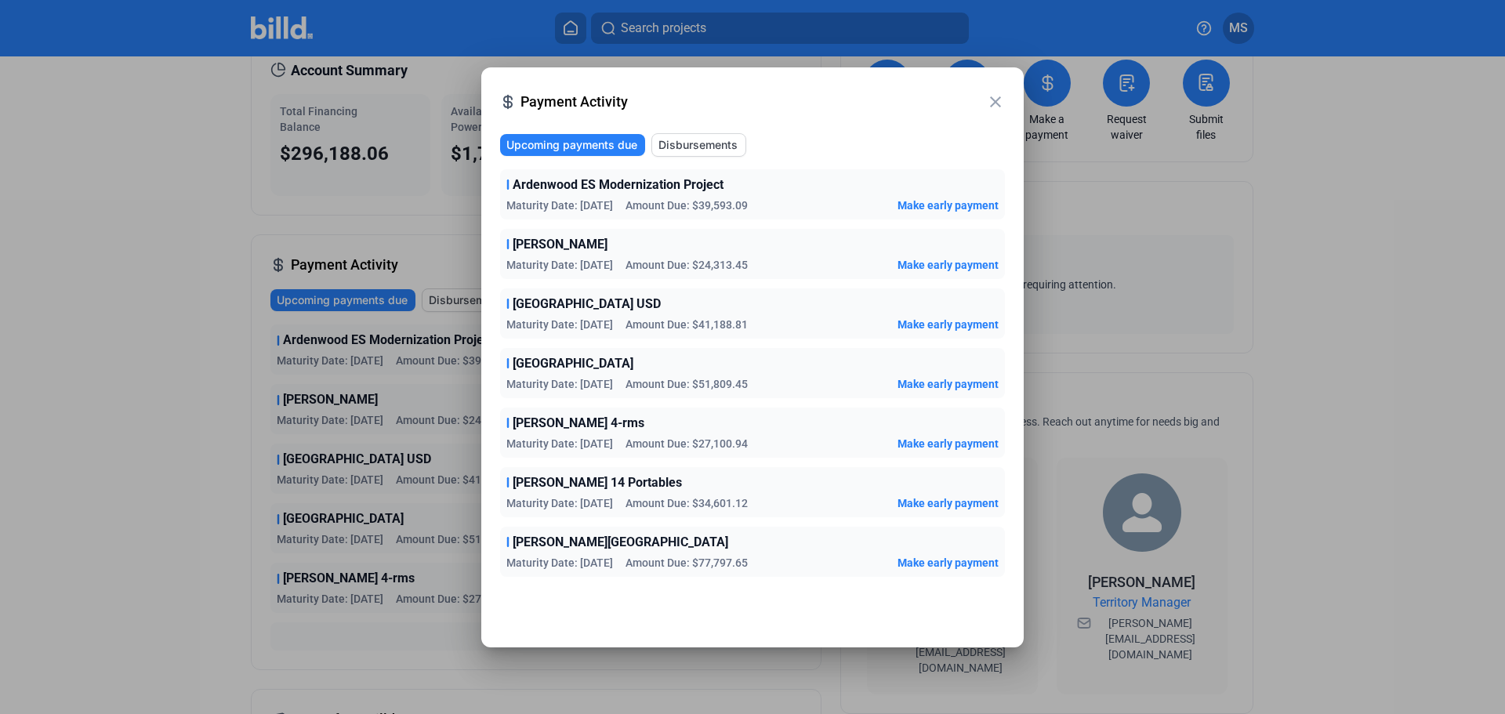
click at [996, 103] on mat-icon "close" at bounding box center [995, 101] width 19 height 19
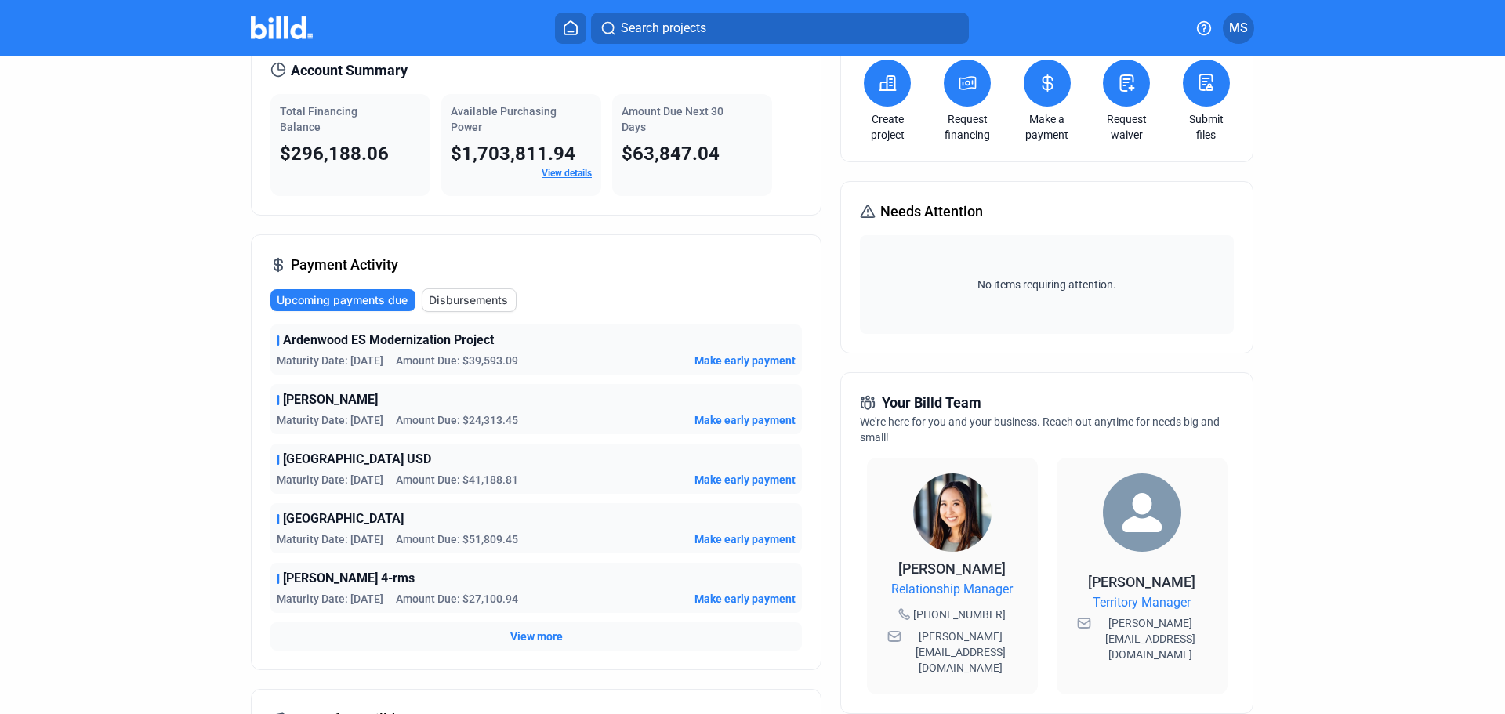
click at [701, 598] on span "Make early payment" at bounding box center [744, 599] width 101 height 16
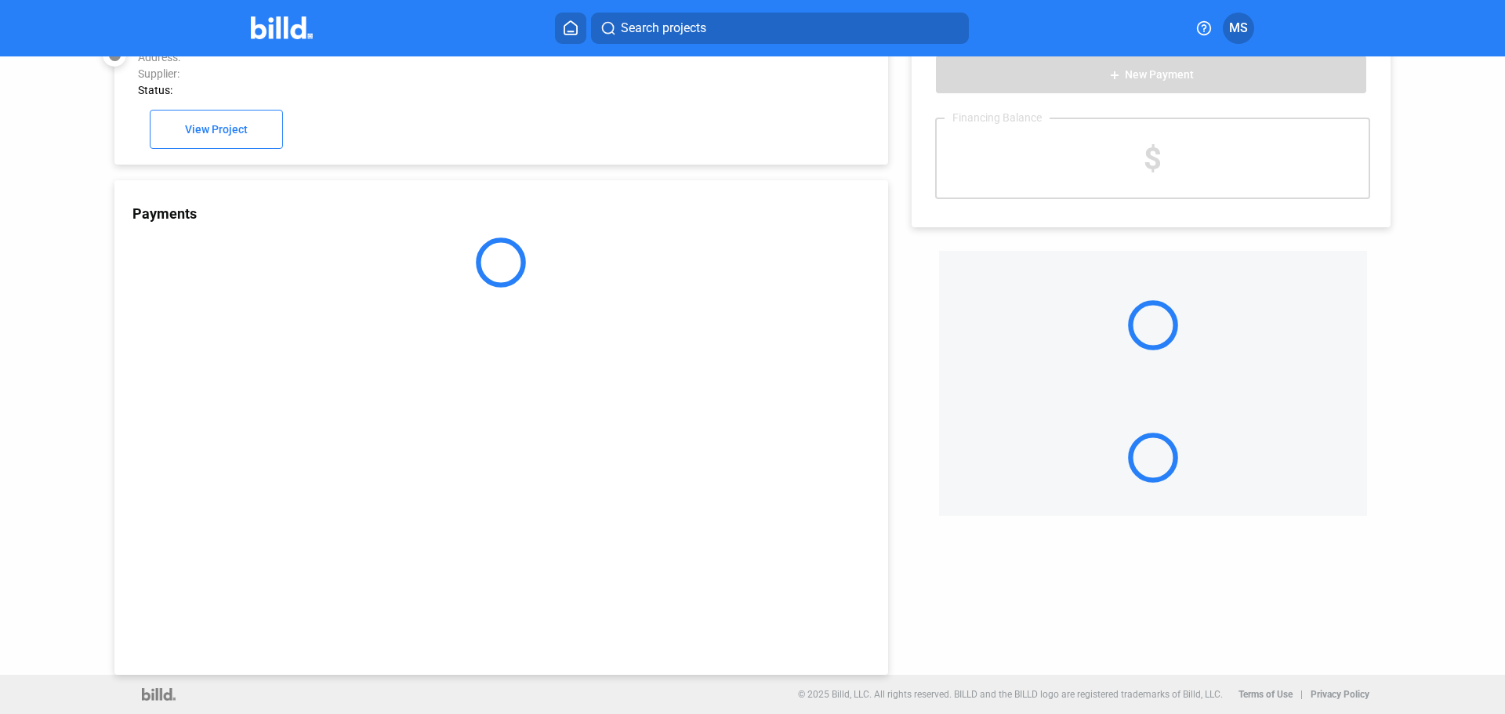
scroll to position [43, 0]
